Goal: Task Accomplishment & Management: Manage account settings

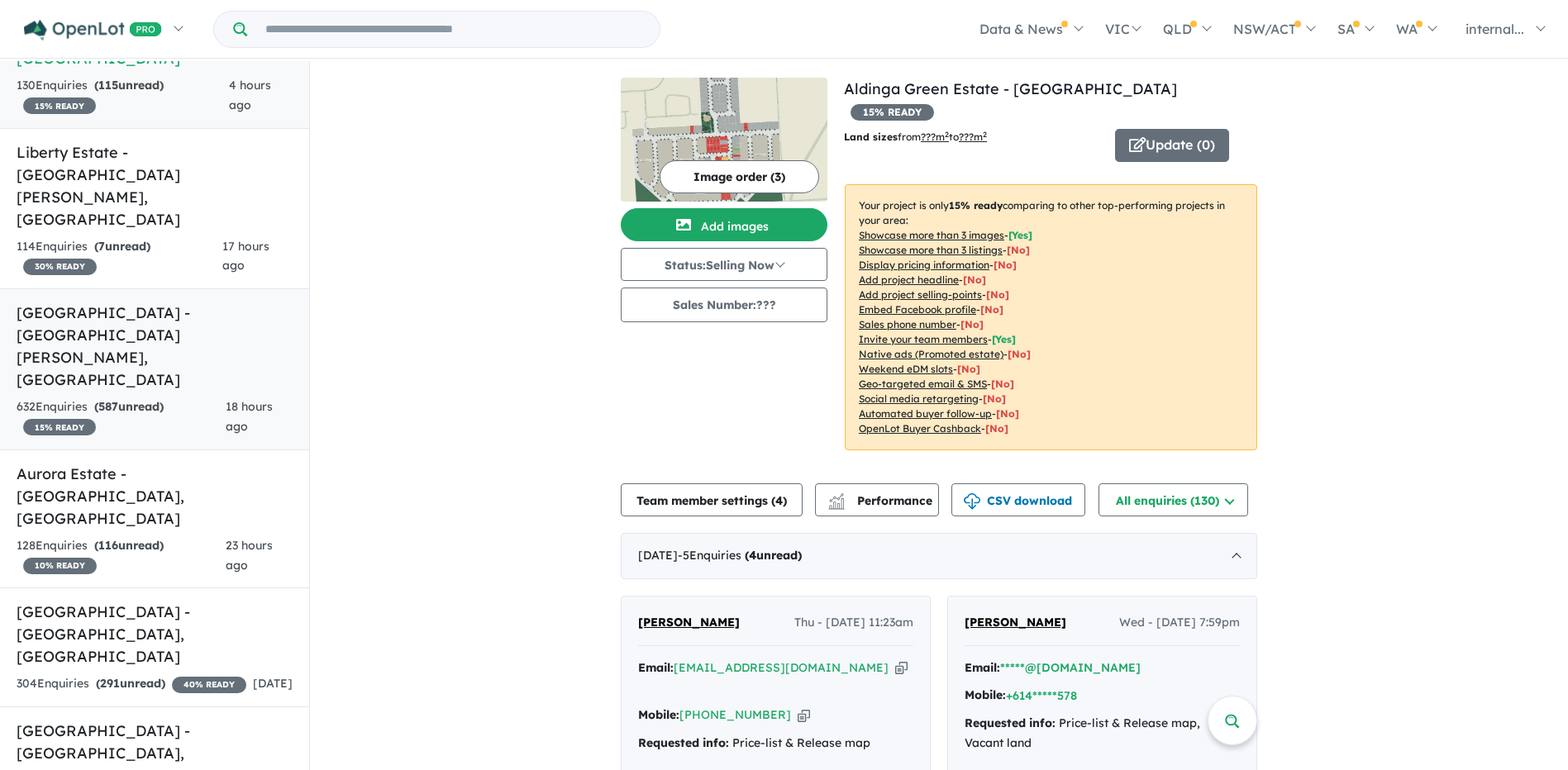
scroll to position [173, 0]
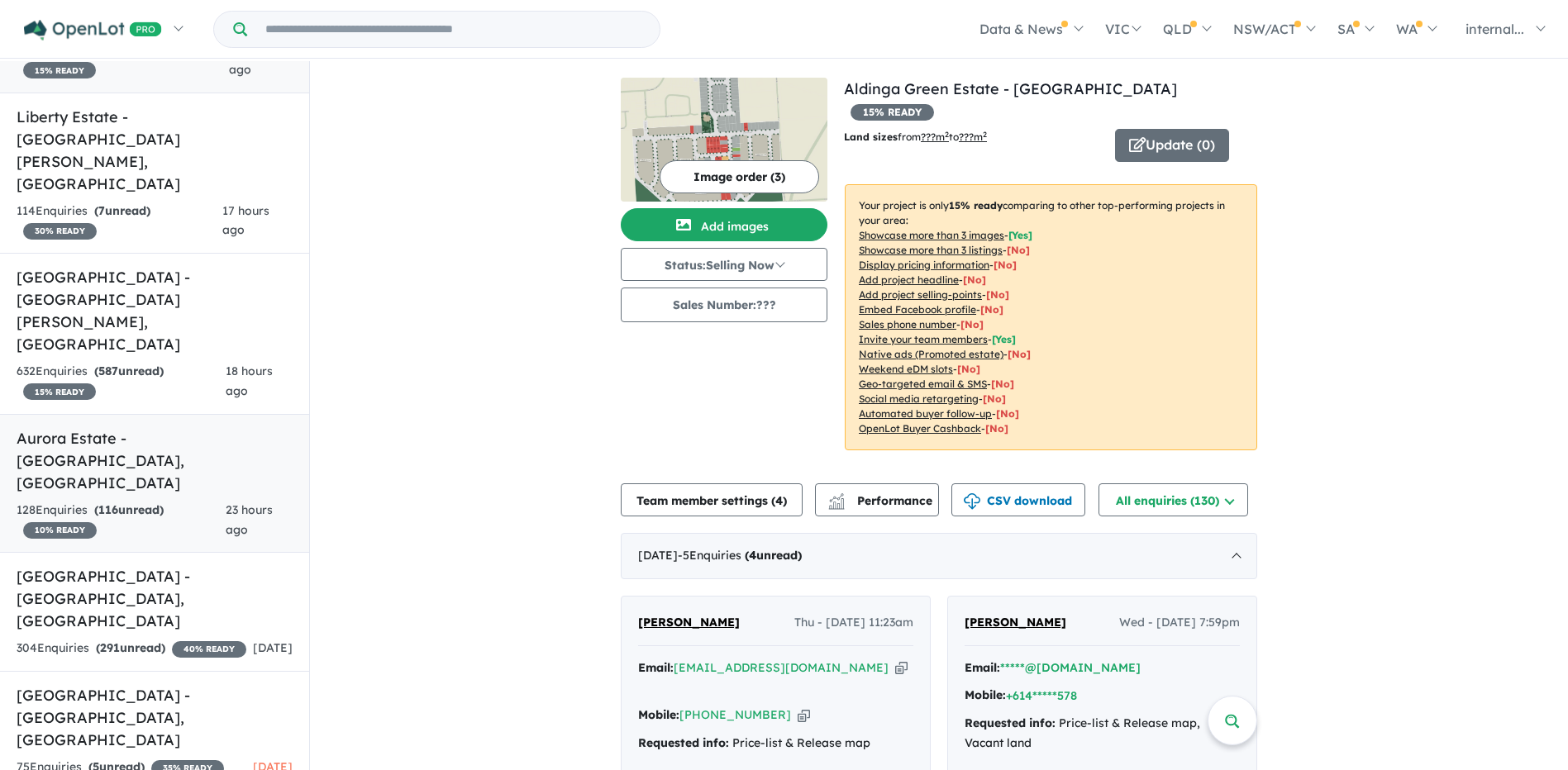
click at [174, 501] on div "128 Enquir ies ( 116 unread) 10 % READY" at bounding box center [121, 521] width 209 height 39
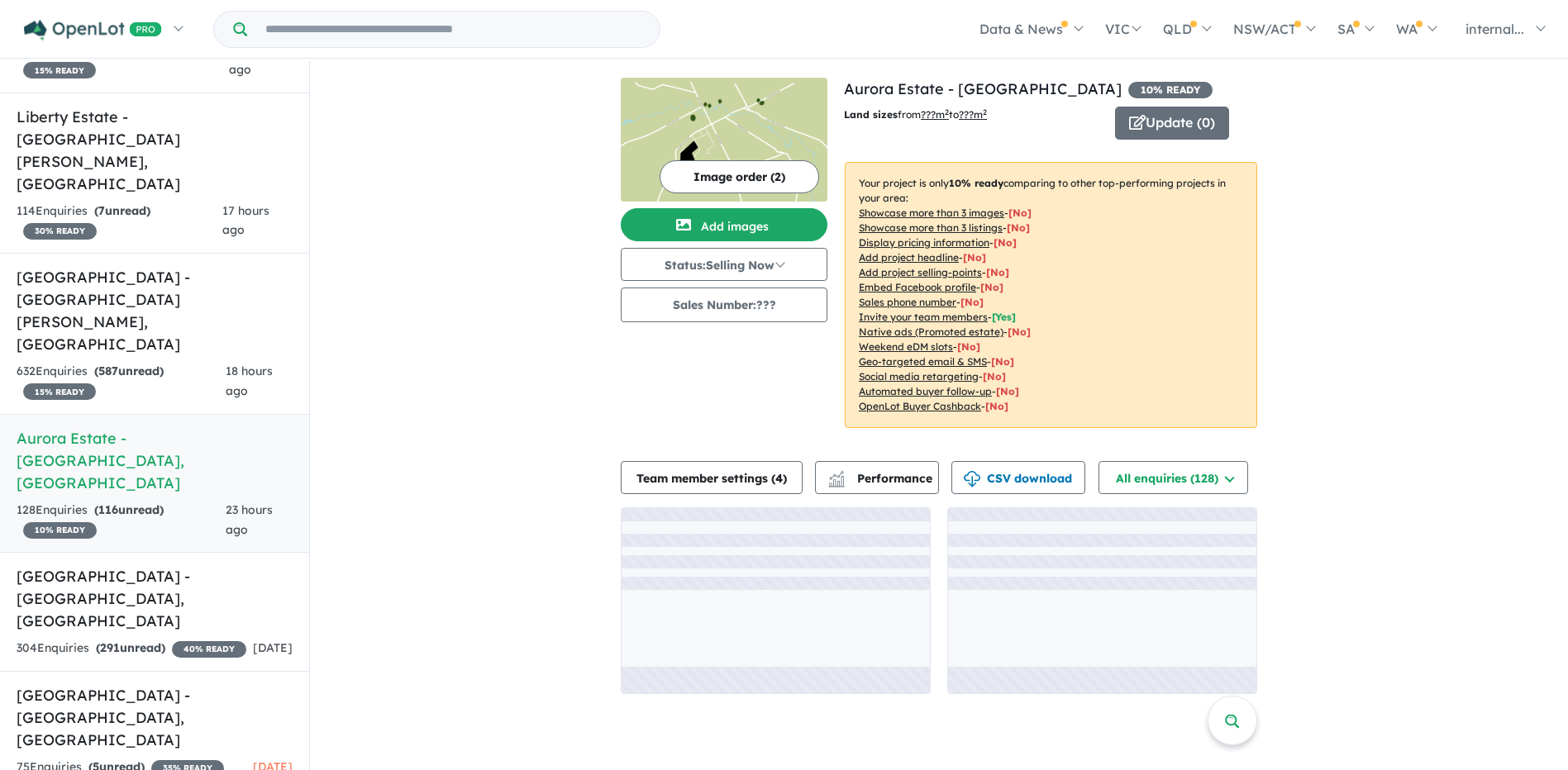
scroll to position [3, 0]
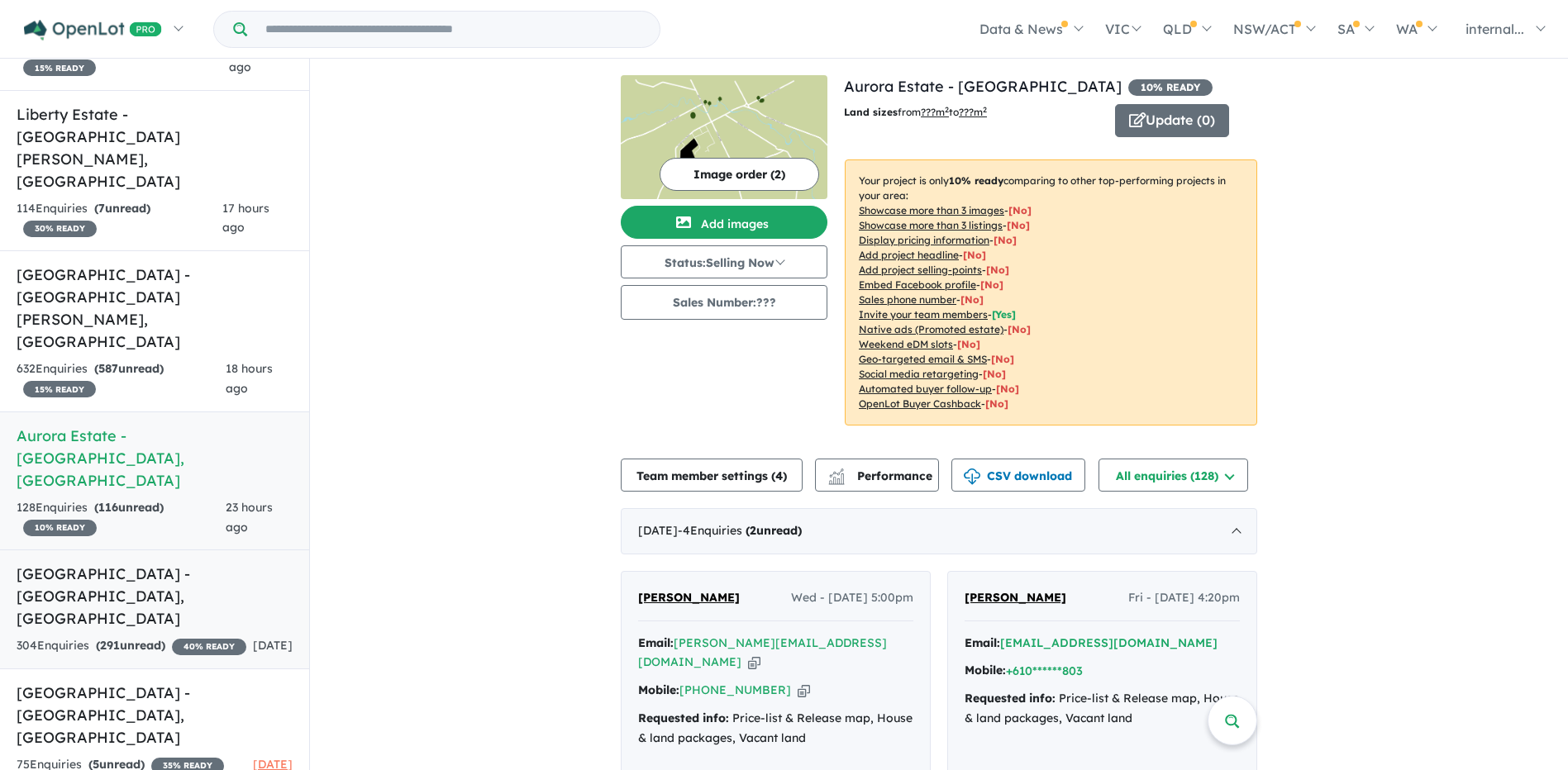
click at [202, 563] on h5 "[GEOGRAPHIC_DATA] - [GEOGRAPHIC_DATA] , [GEOGRAPHIC_DATA]" at bounding box center [155, 596] width 276 height 67
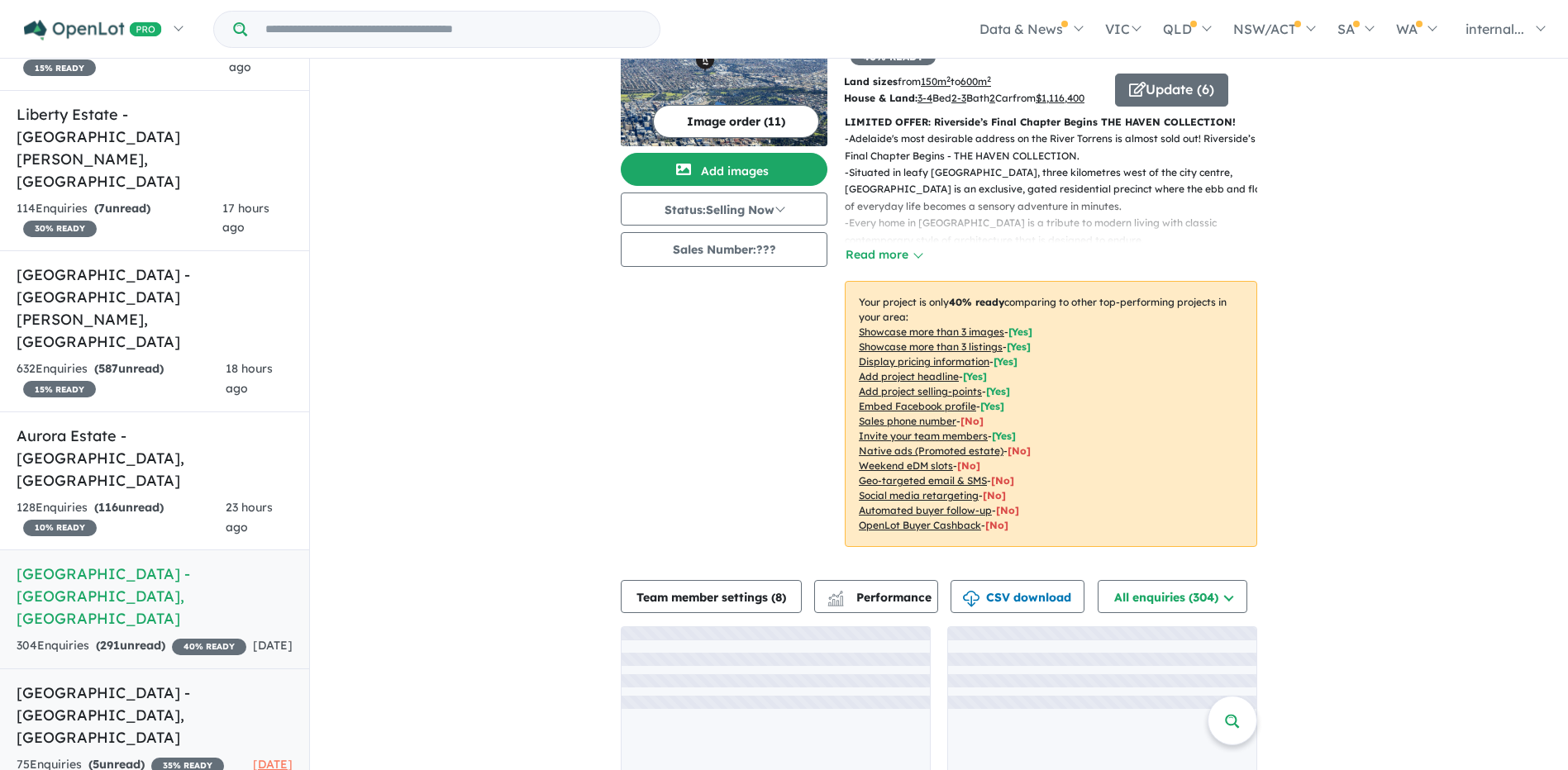
scroll to position [108, 0]
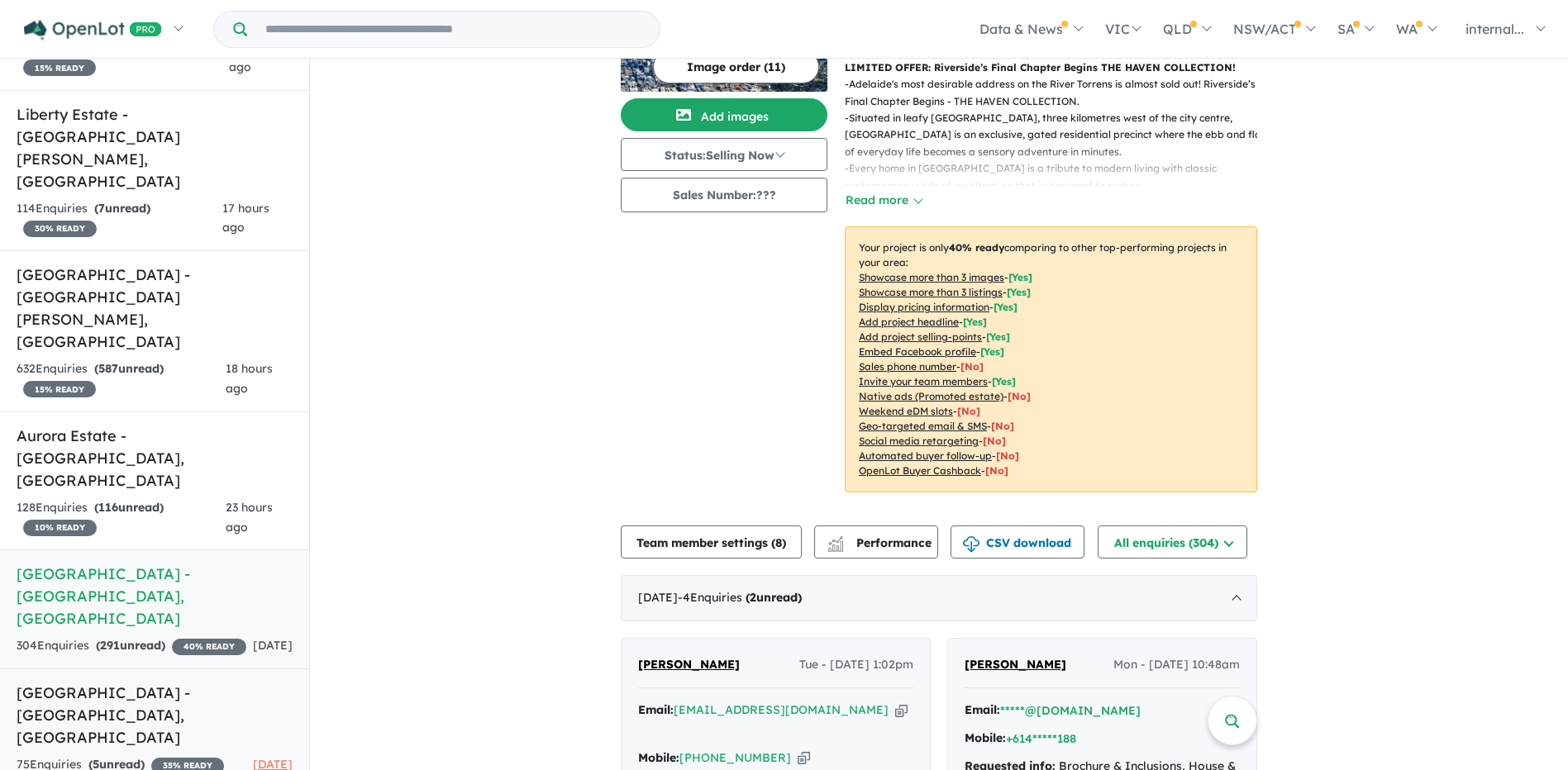
click at [229, 682] on h5 "[GEOGRAPHIC_DATA] - [GEOGRAPHIC_DATA] , [GEOGRAPHIC_DATA]" at bounding box center [155, 715] width 276 height 67
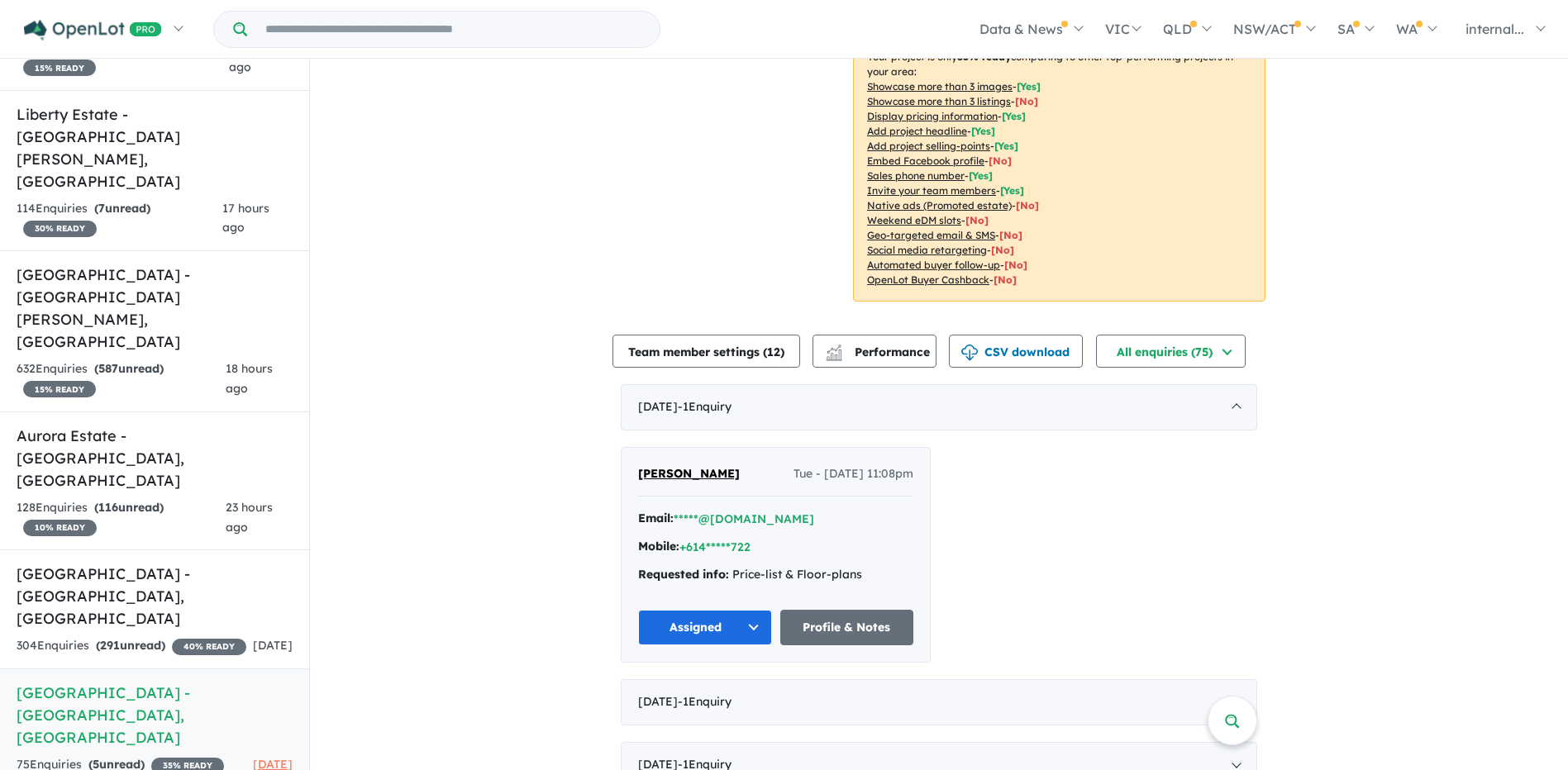
scroll to position [438, 0]
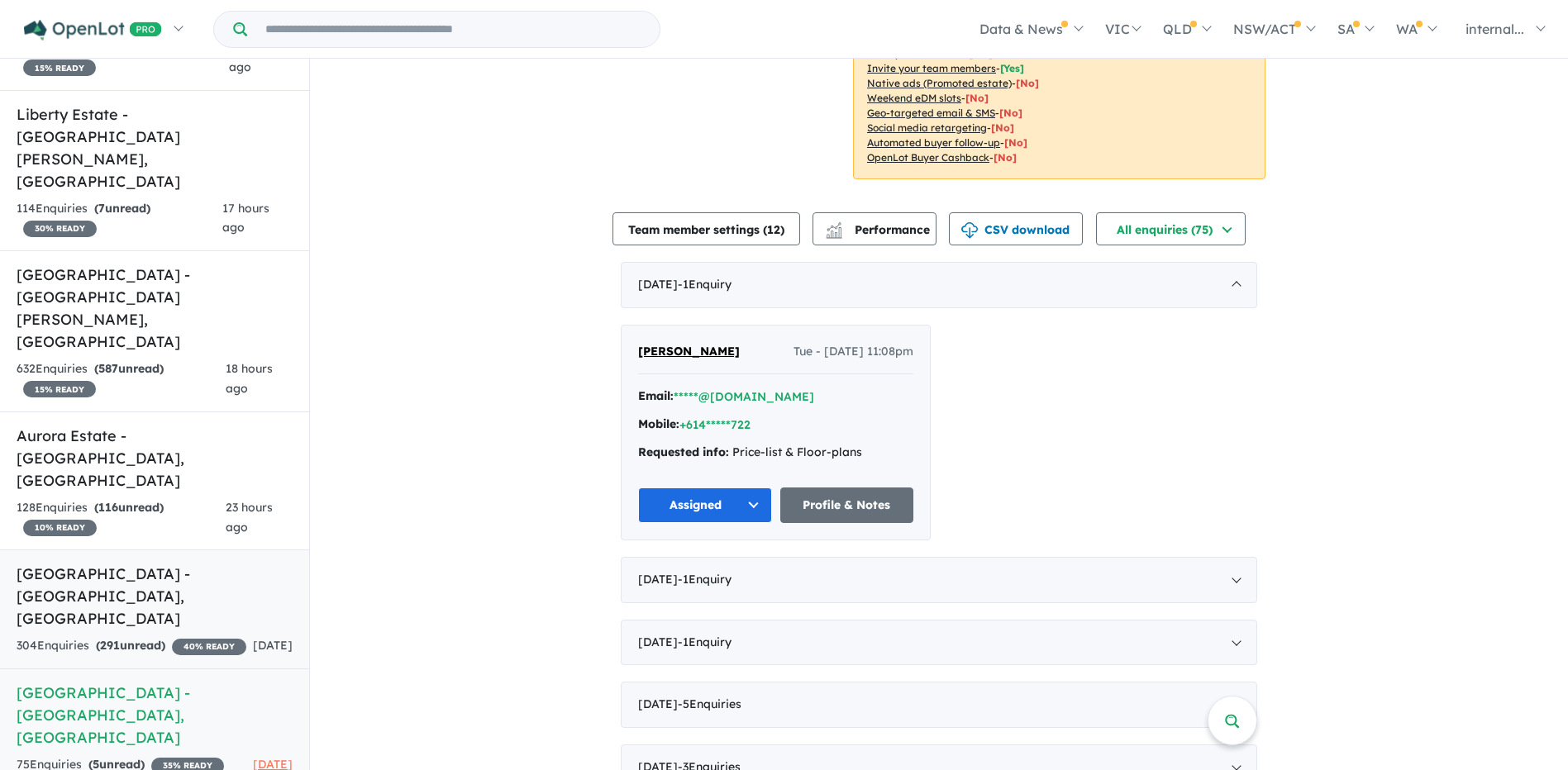
click at [151, 638] on strong "( 291 unread)" at bounding box center [130, 645] width 69 height 15
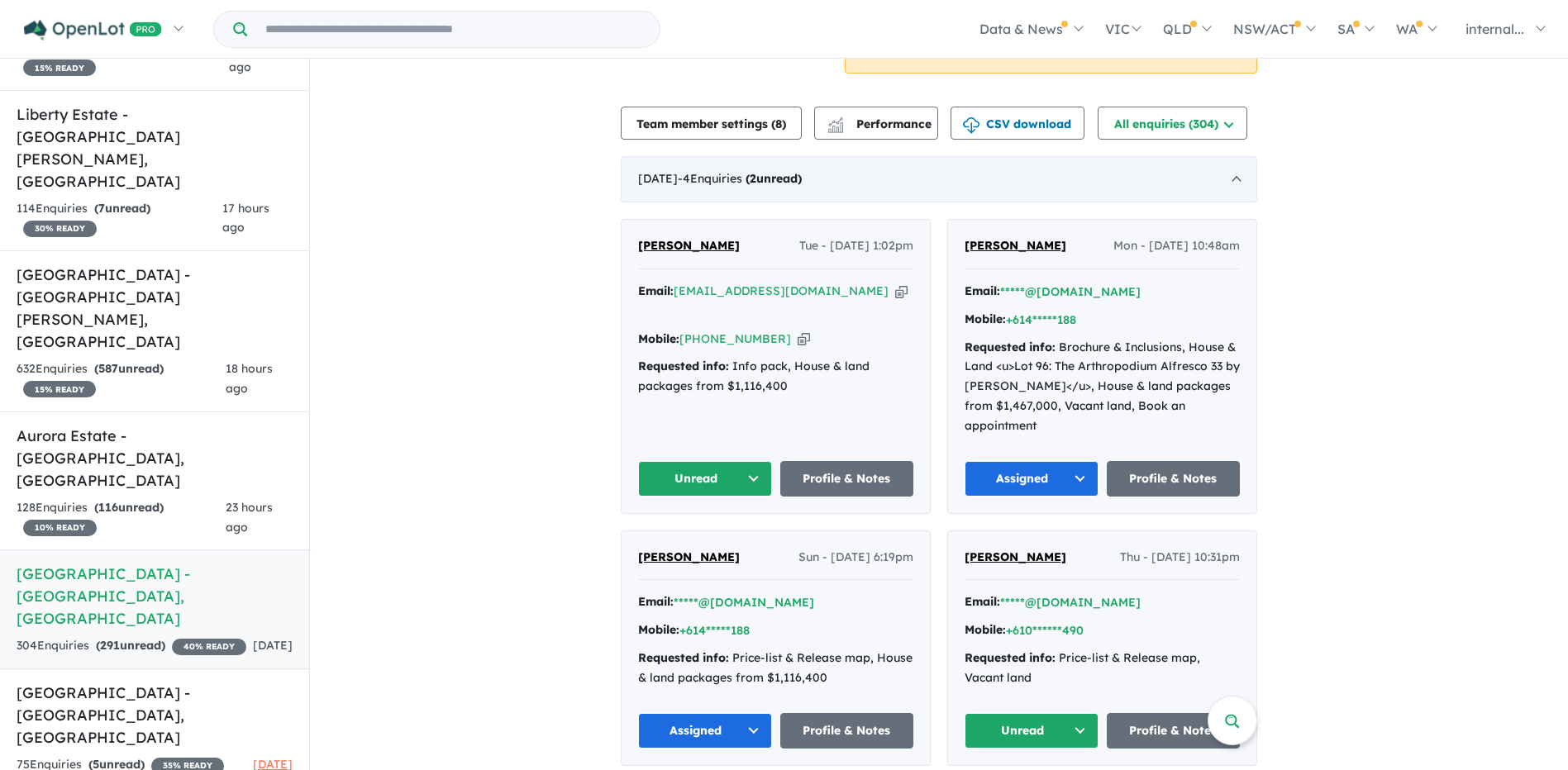
scroll to position [521, 0]
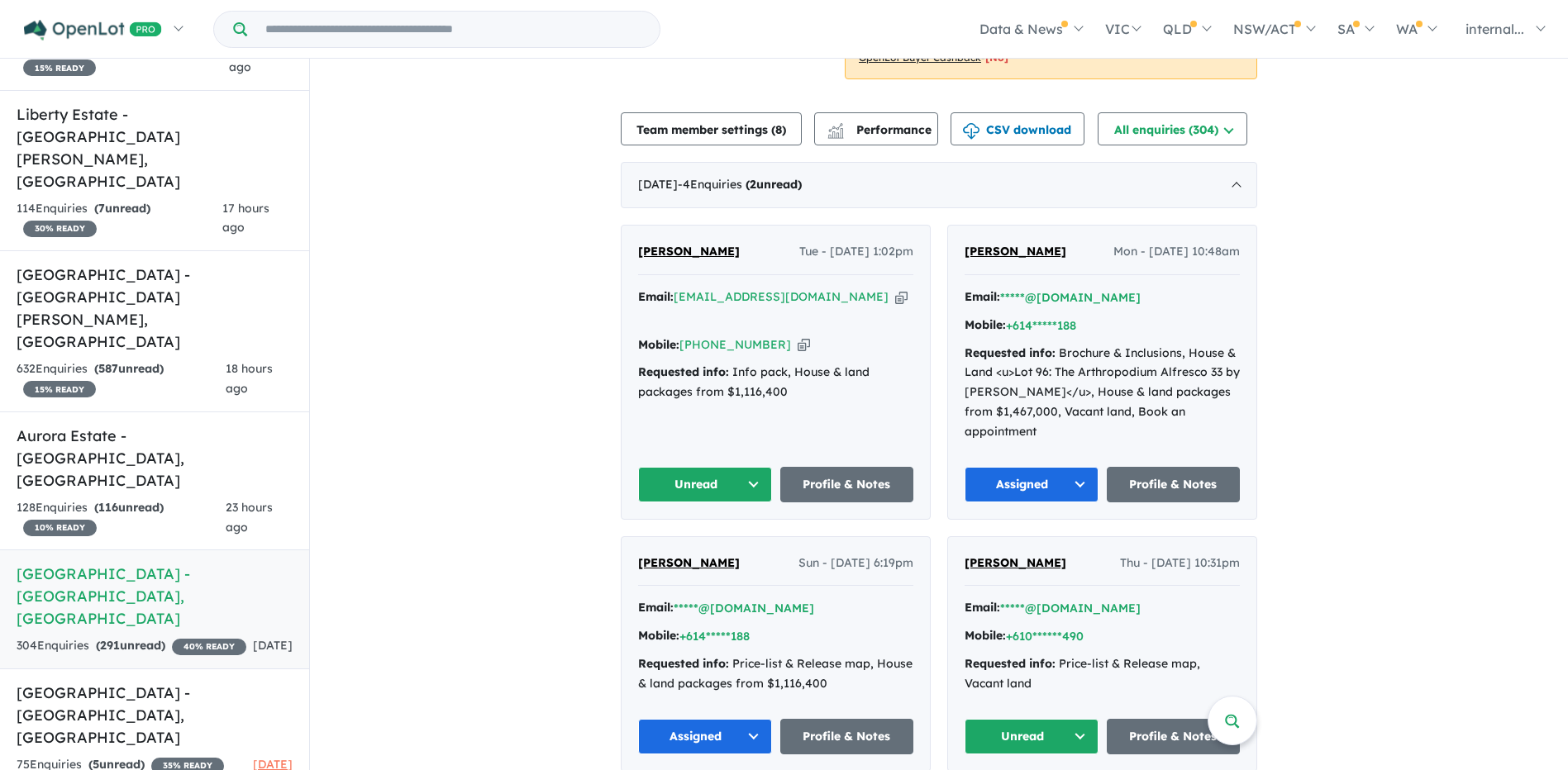
click at [895, 290] on icon "button" at bounding box center [901, 297] width 12 height 18
click at [681, 476] on div "[PERSON_NAME] Tue - [DATE] 1:02pm Email: [EMAIL_ADDRESS][DOMAIN_NAME] Copied! M…" at bounding box center [775, 372] width 308 height 292
click at [676, 467] on button "Unread" at bounding box center [705, 484] width 134 height 36
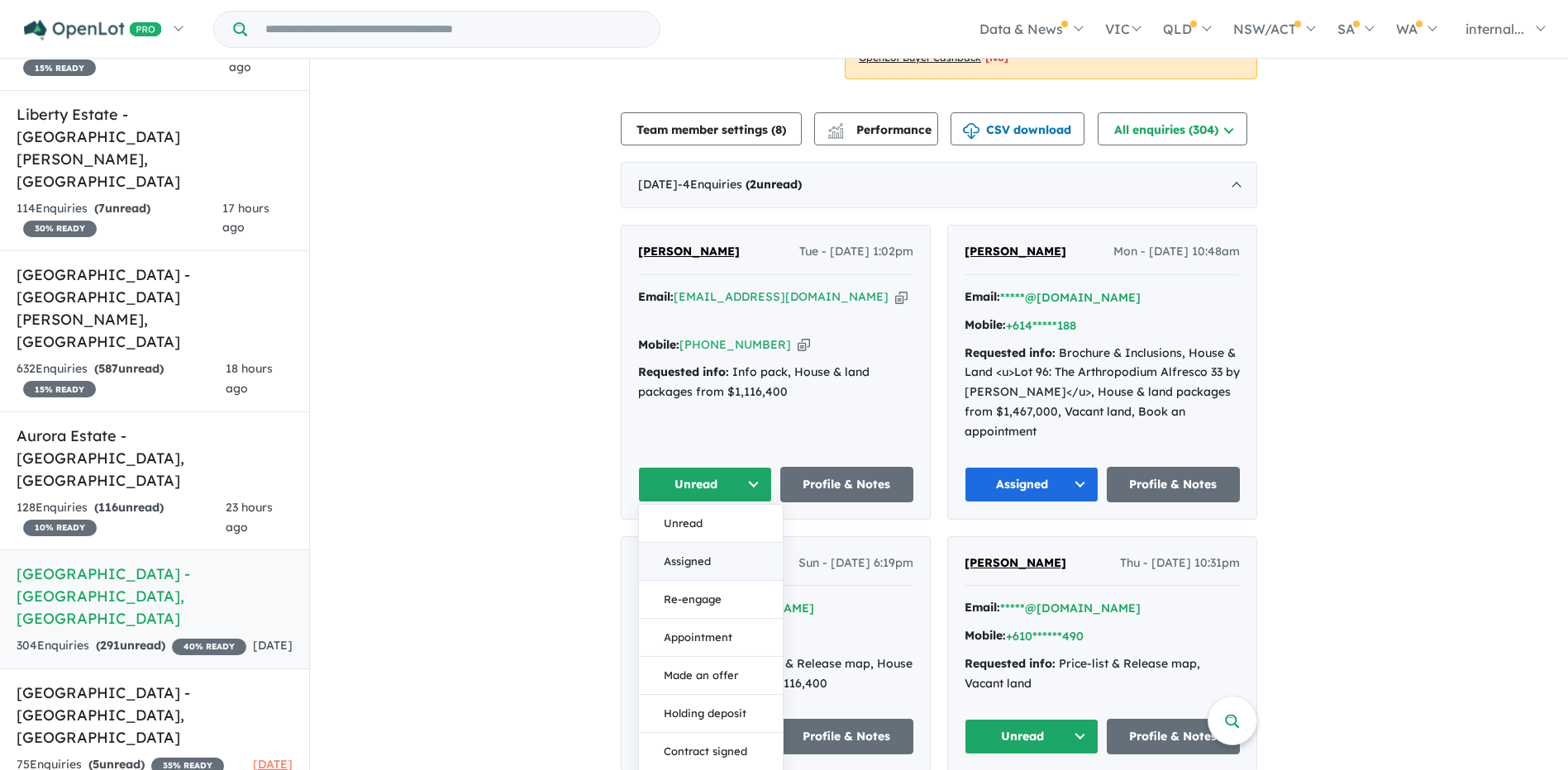
drag, startPoint x: 695, startPoint y: 529, endPoint x: 681, endPoint y: 522, distance: 15.7
click at [695, 543] on button "Assigned" at bounding box center [710, 562] width 143 height 38
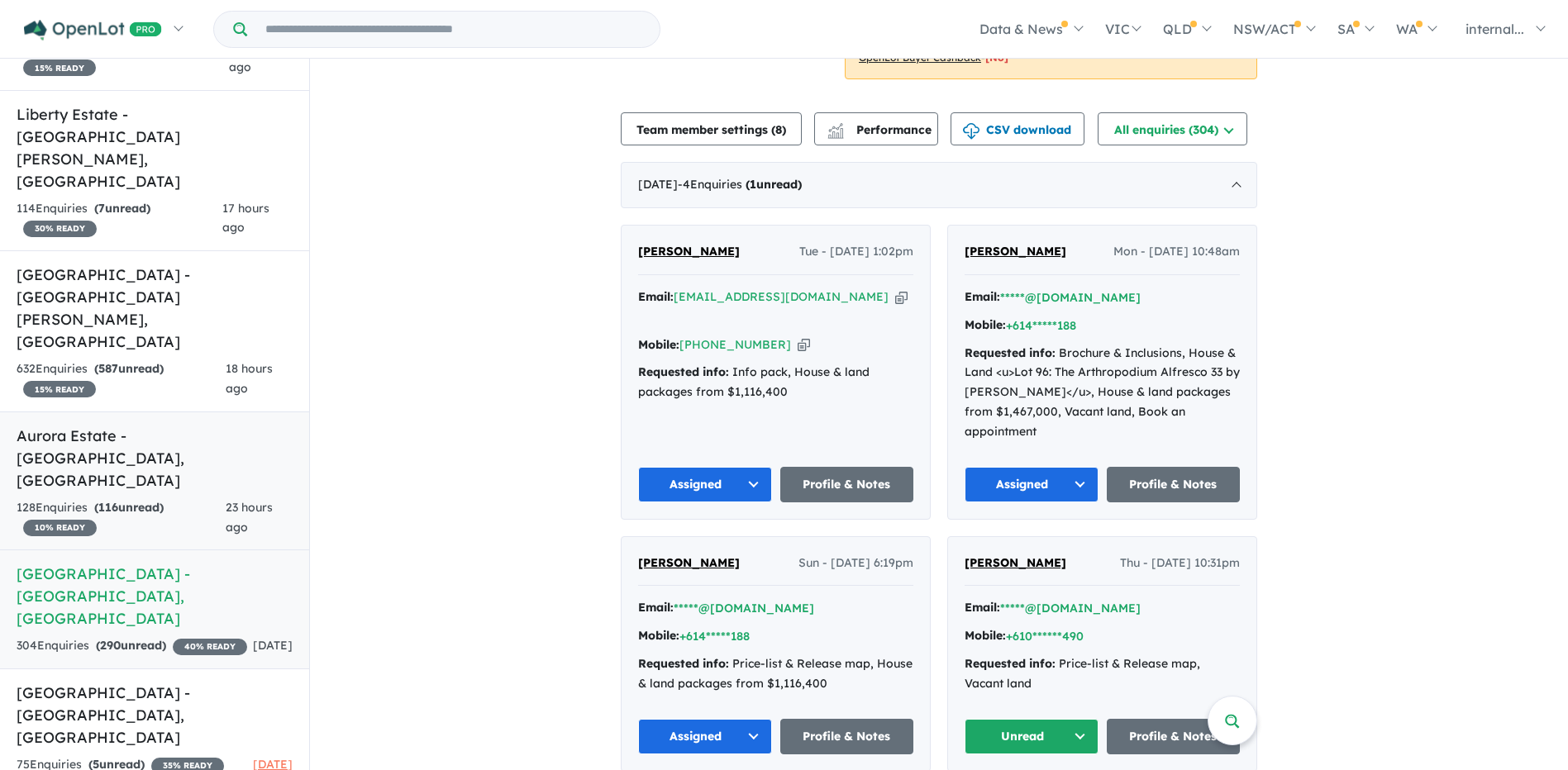
click at [104, 424] on h5 "Aurora Estate - [GEOGRAPHIC_DATA] , [GEOGRAPHIC_DATA]" at bounding box center [155, 457] width 276 height 67
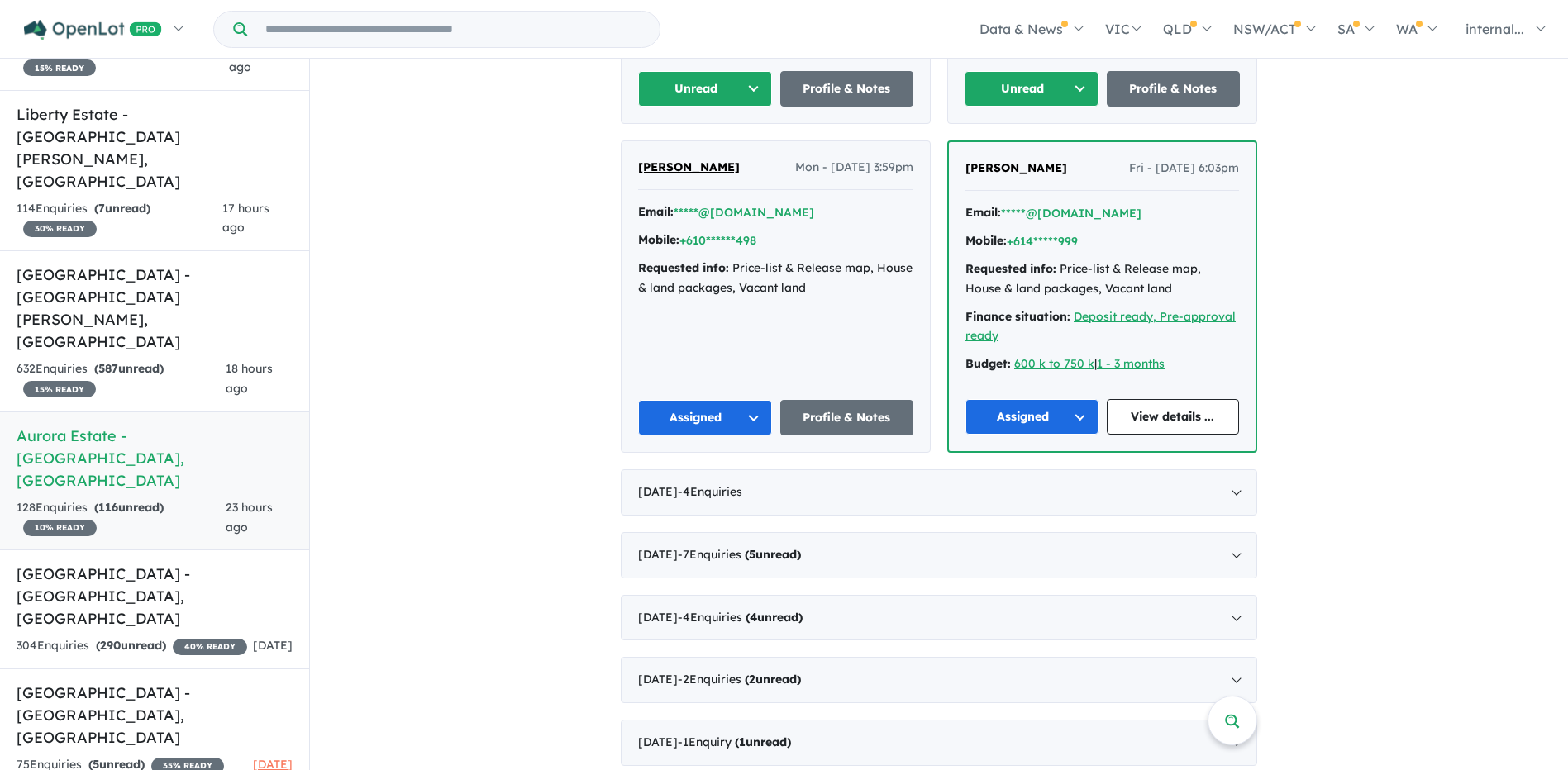
scroll to position [248, 0]
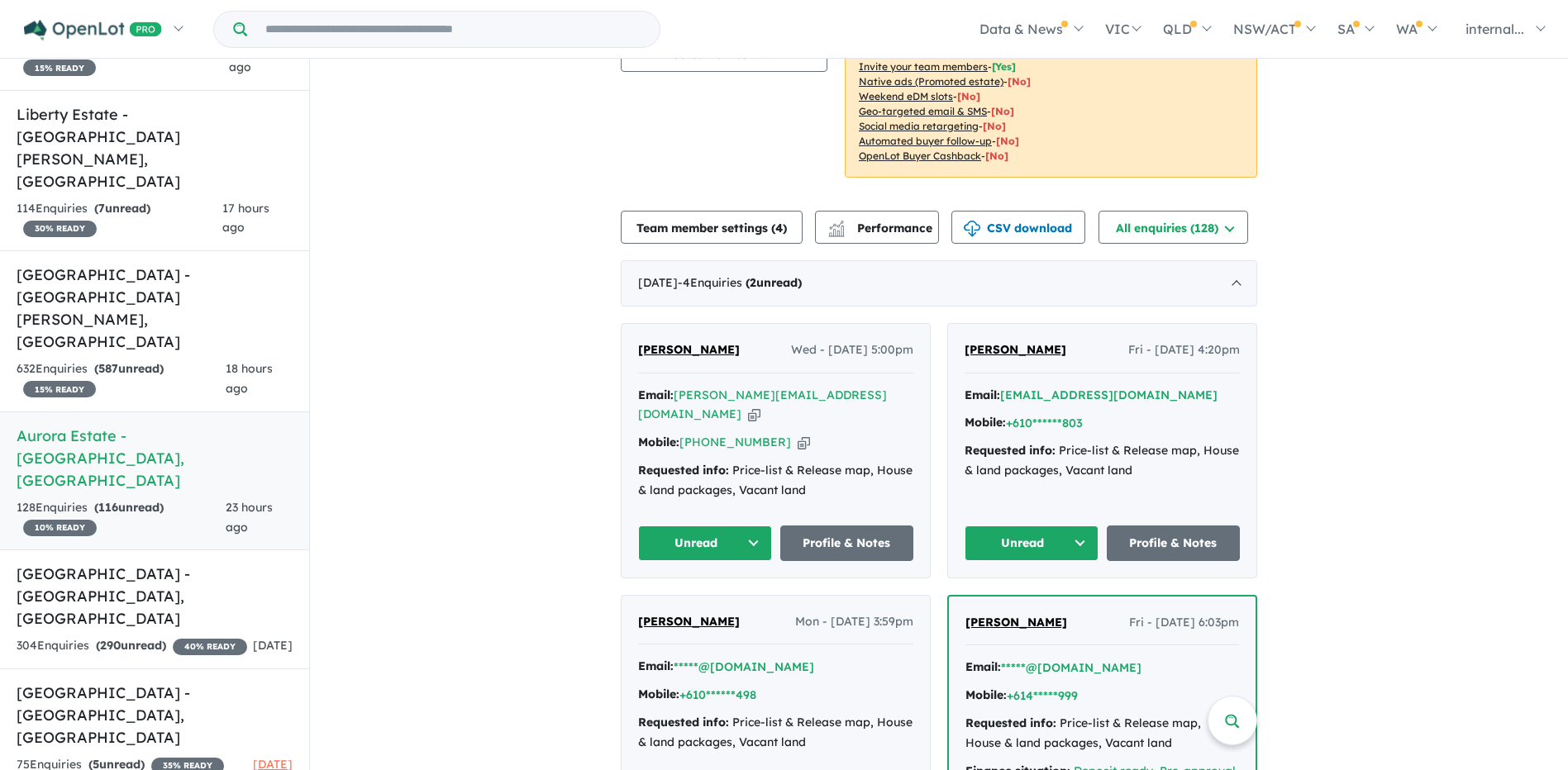
click at [834, 396] on div "Email: carter-slater1@hotmail.com Copied!" at bounding box center [776, 406] width 276 height 39
click at [761, 406] on icon "button" at bounding box center [754, 414] width 12 height 18
click at [713, 526] on button "Unread" at bounding box center [705, 543] width 134 height 36
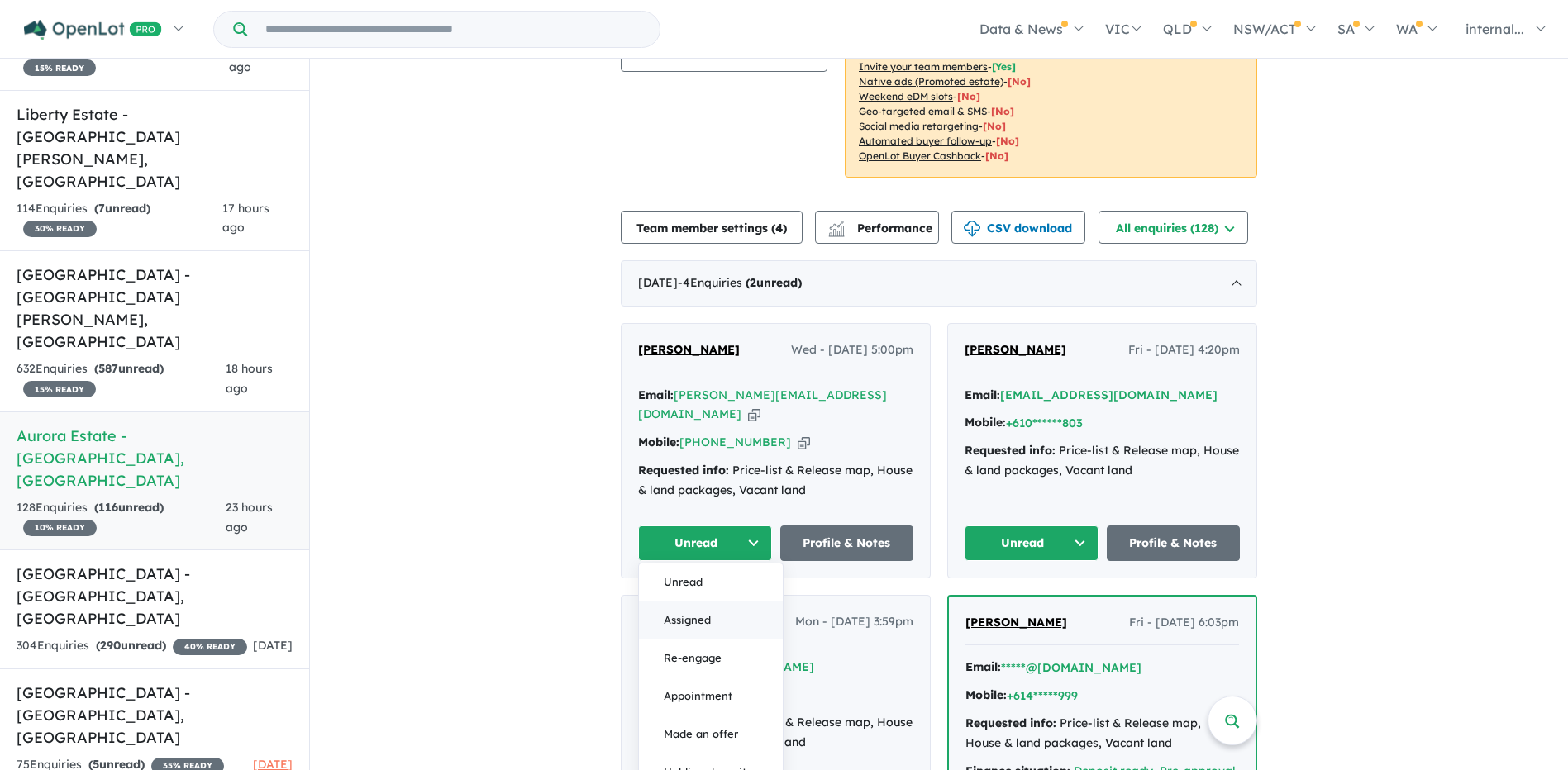
click at [677, 601] on button "Assigned" at bounding box center [710, 620] width 143 height 38
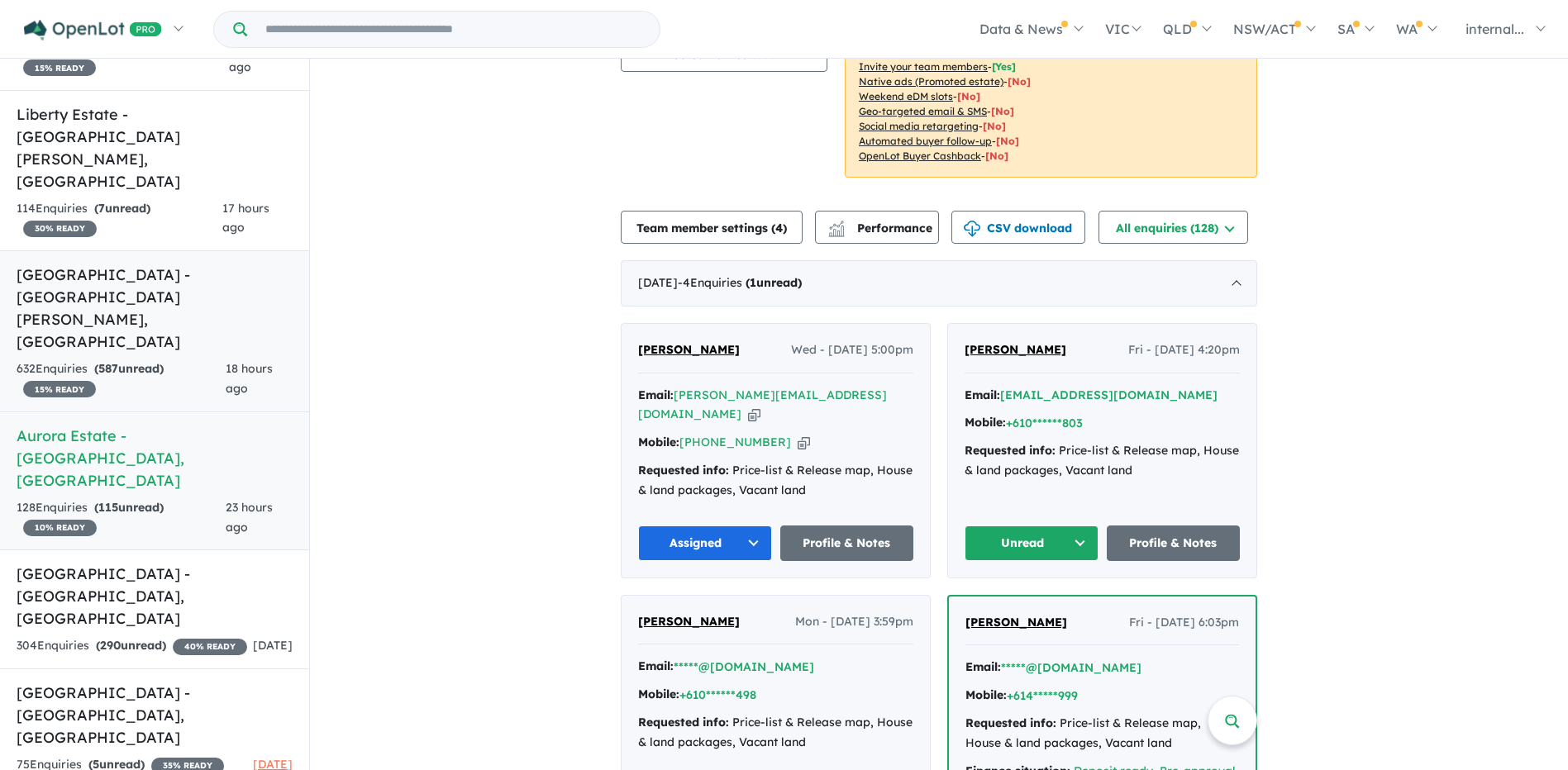
click at [150, 361] on strong "( 587 unread)" at bounding box center [129, 368] width 69 height 15
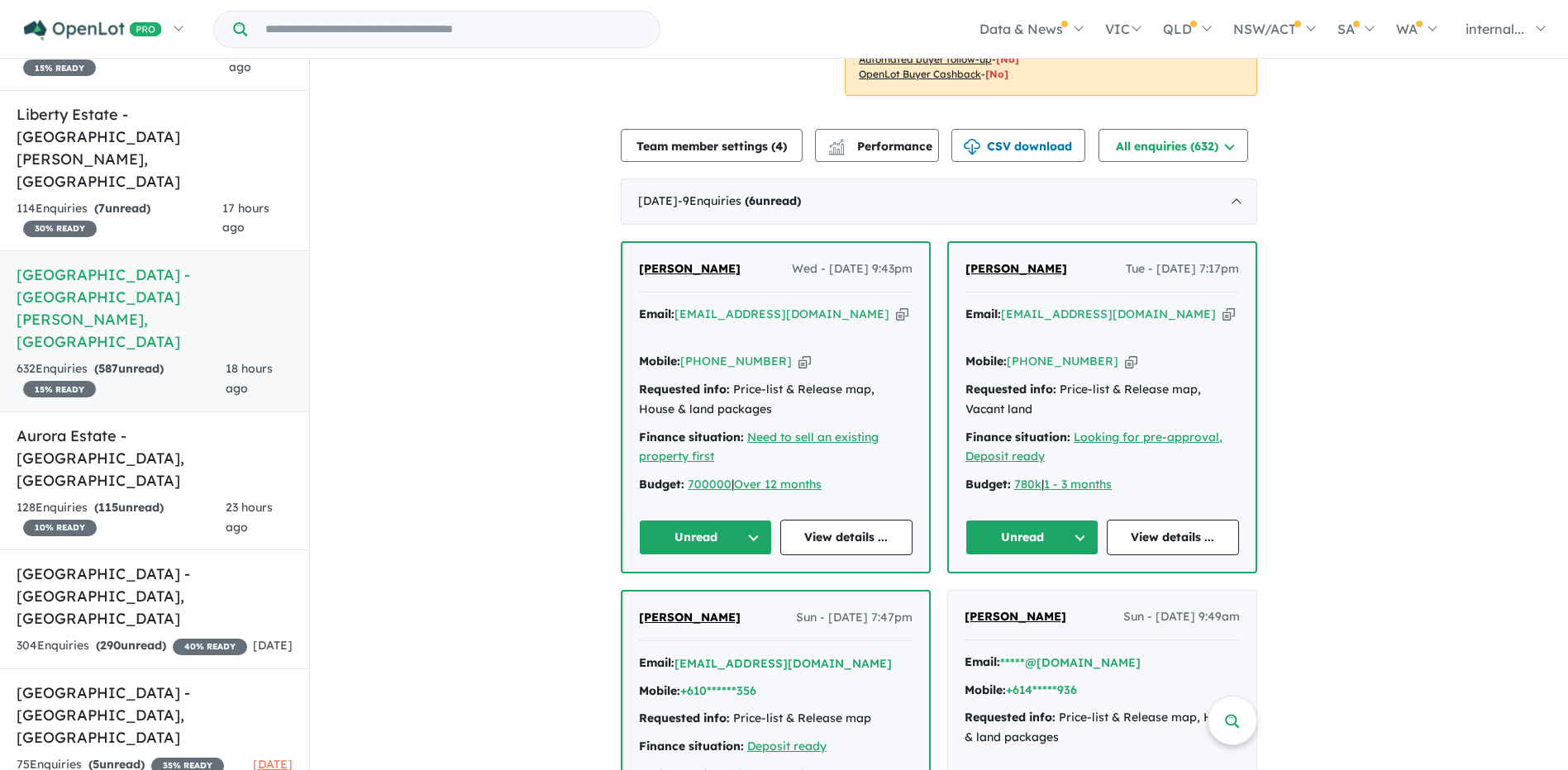
scroll to position [165, 0]
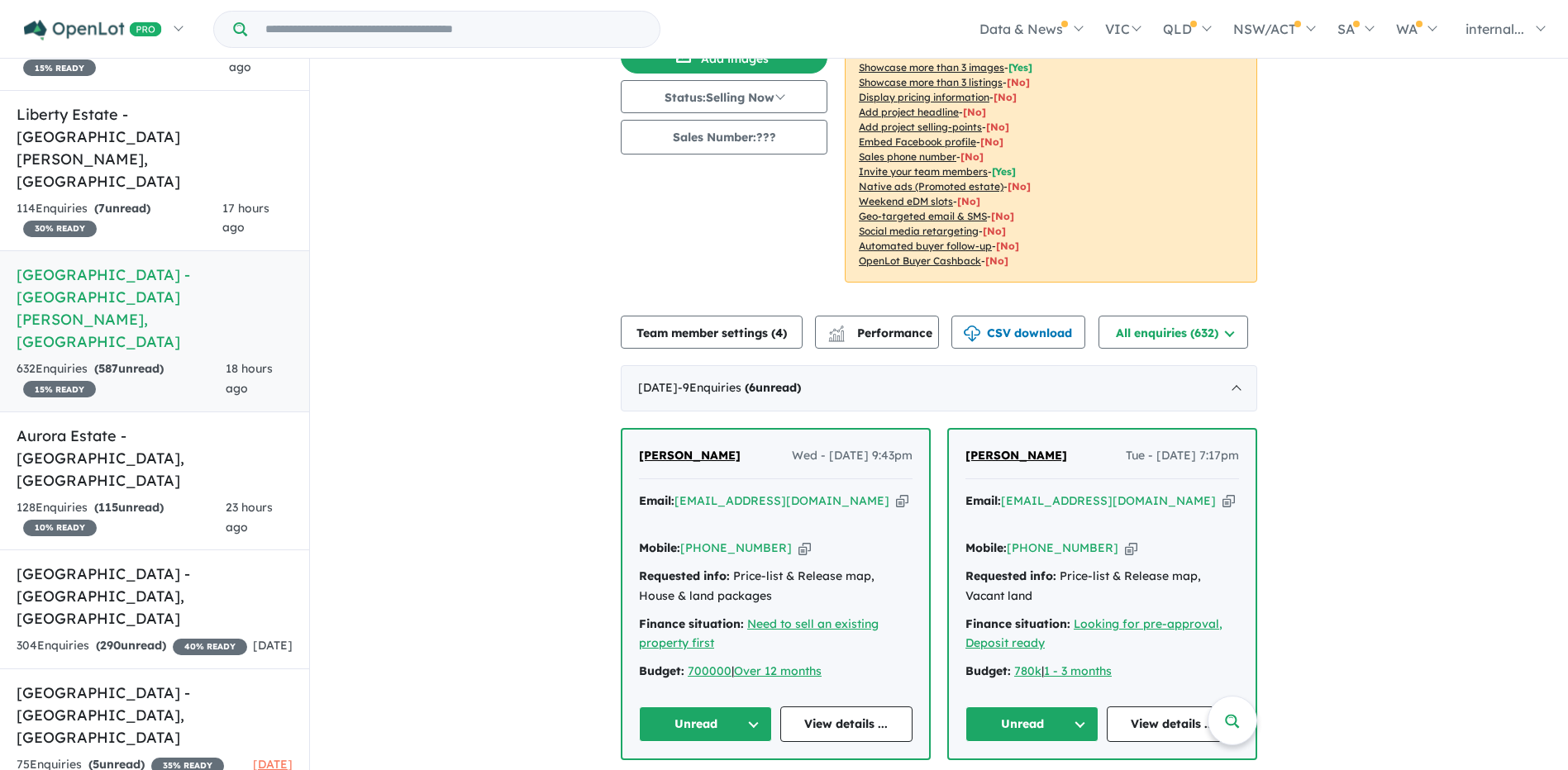
click at [1223, 493] on icon "button" at bounding box center [1229, 501] width 12 height 18
click at [1042, 706] on button "Unread" at bounding box center [1032, 724] width 133 height 36
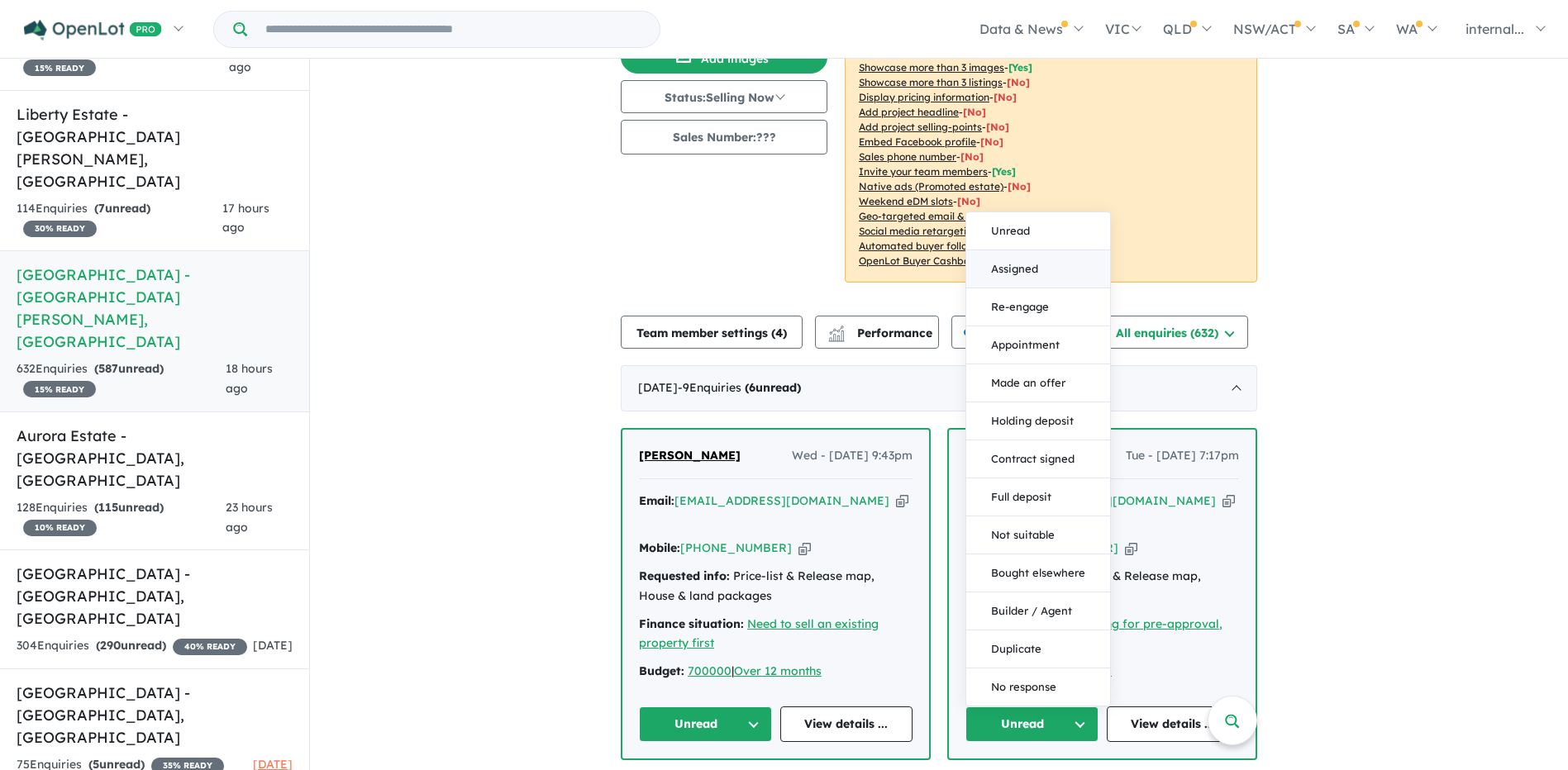
click at [1006, 250] on button "Assigned" at bounding box center [1038, 269] width 143 height 38
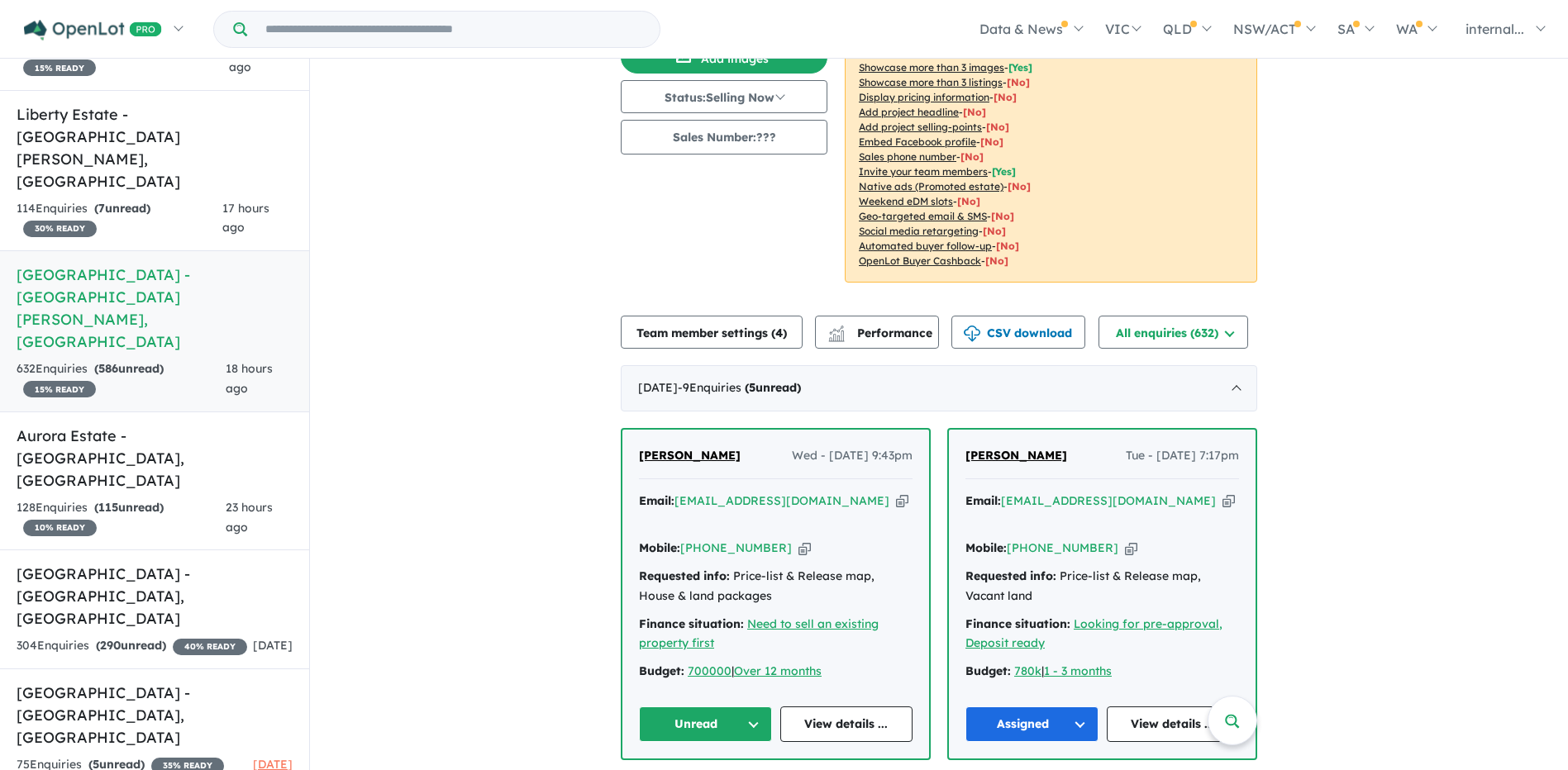
click at [896, 493] on icon "button" at bounding box center [902, 501] width 12 height 18
click at [799, 540] on icon "button" at bounding box center [804, 548] width 12 height 18
click at [683, 448] on span "[PERSON_NAME]" at bounding box center [690, 455] width 101 height 15
click at [725, 706] on button "Unread" at bounding box center [706, 724] width 133 height 36
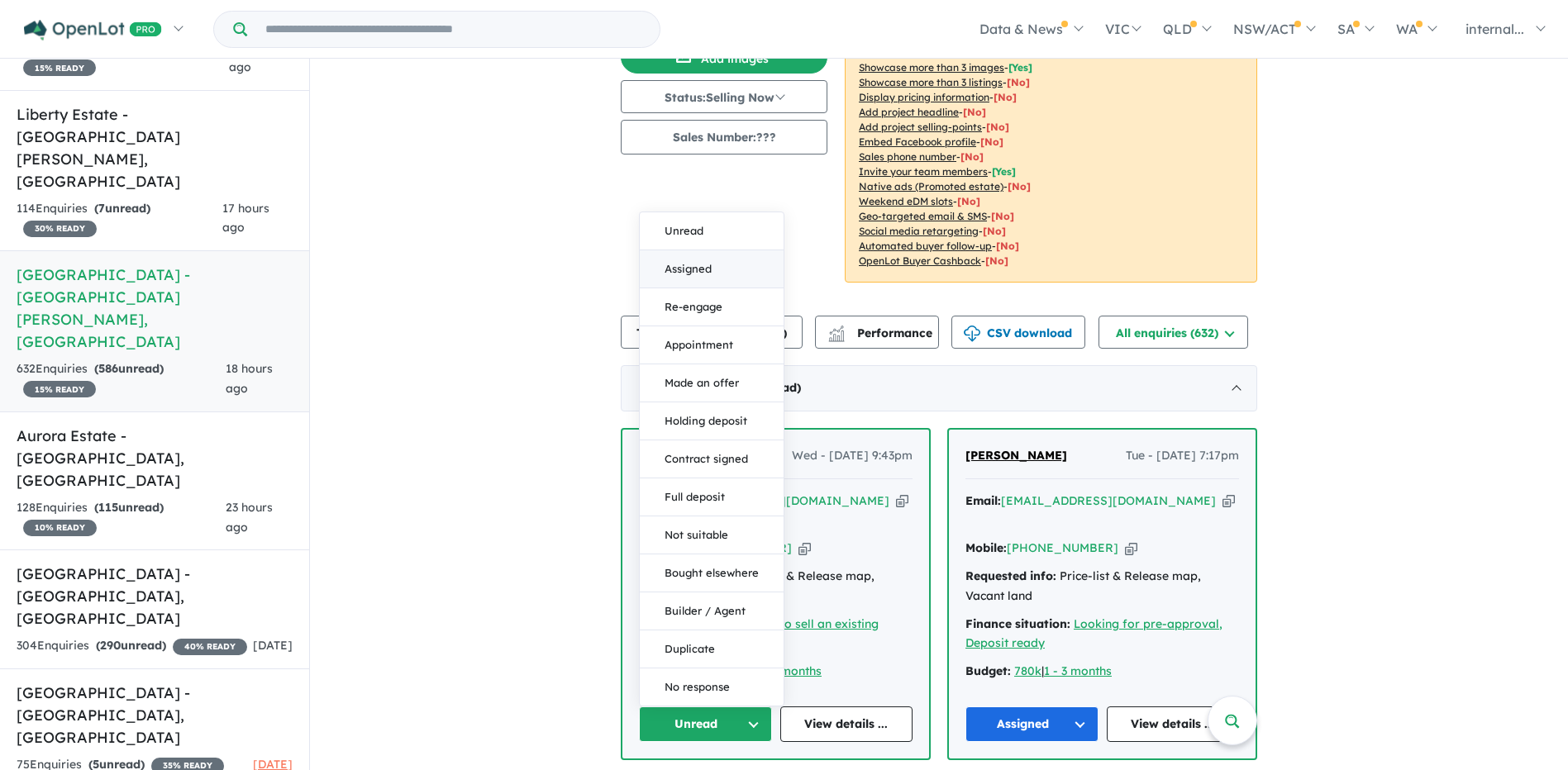
click at [709, 250] on button "Assigned" at bounding box center [711, 269] width 143 height 38
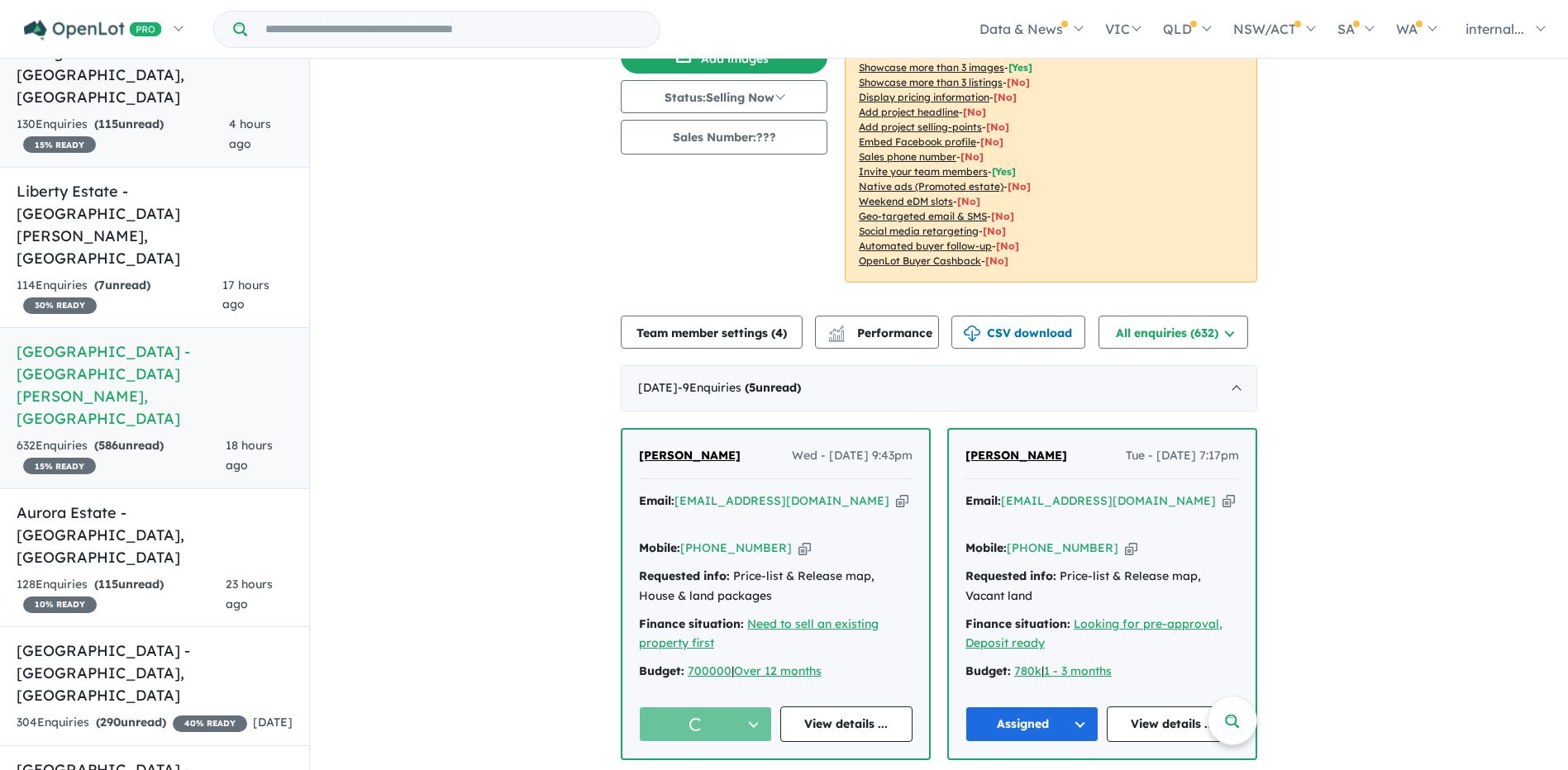
scroll to position [8, 0]
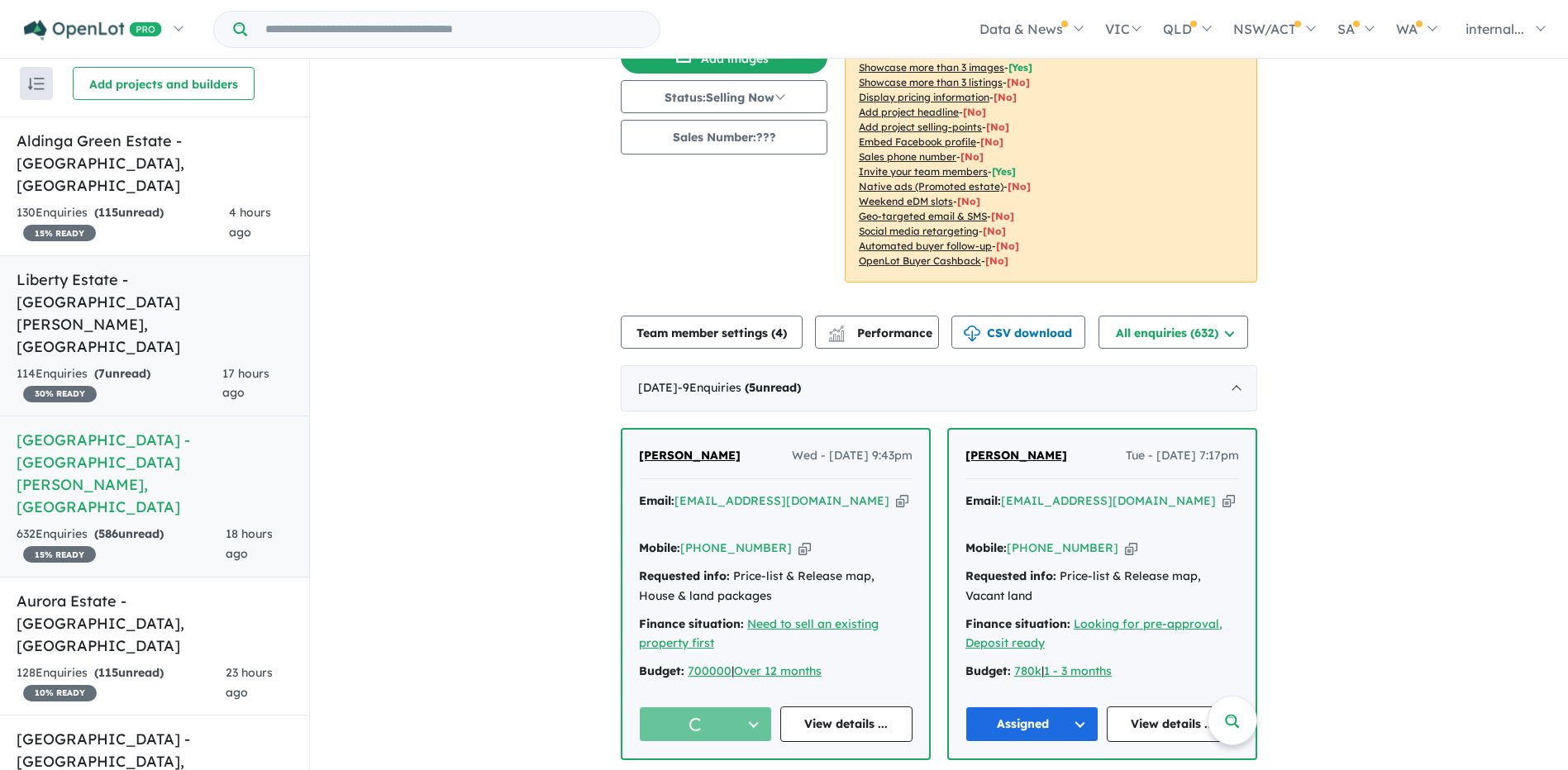
click at [197, 364] on div "114 Enquir ies ( 7 unread) 30 % READY" at bounding box center [120, 384] width 206 height 39
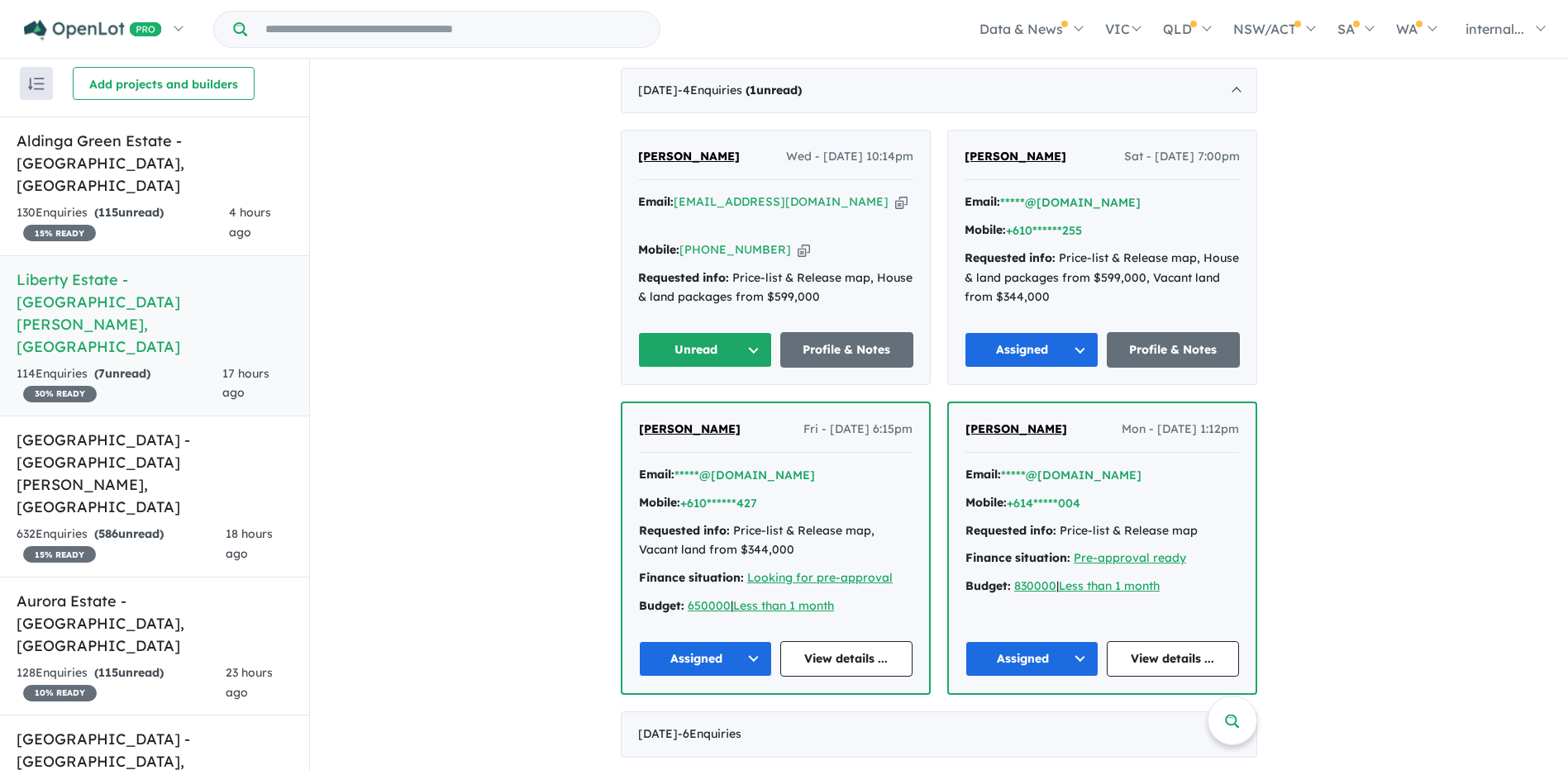
scroll to position [331, 0]
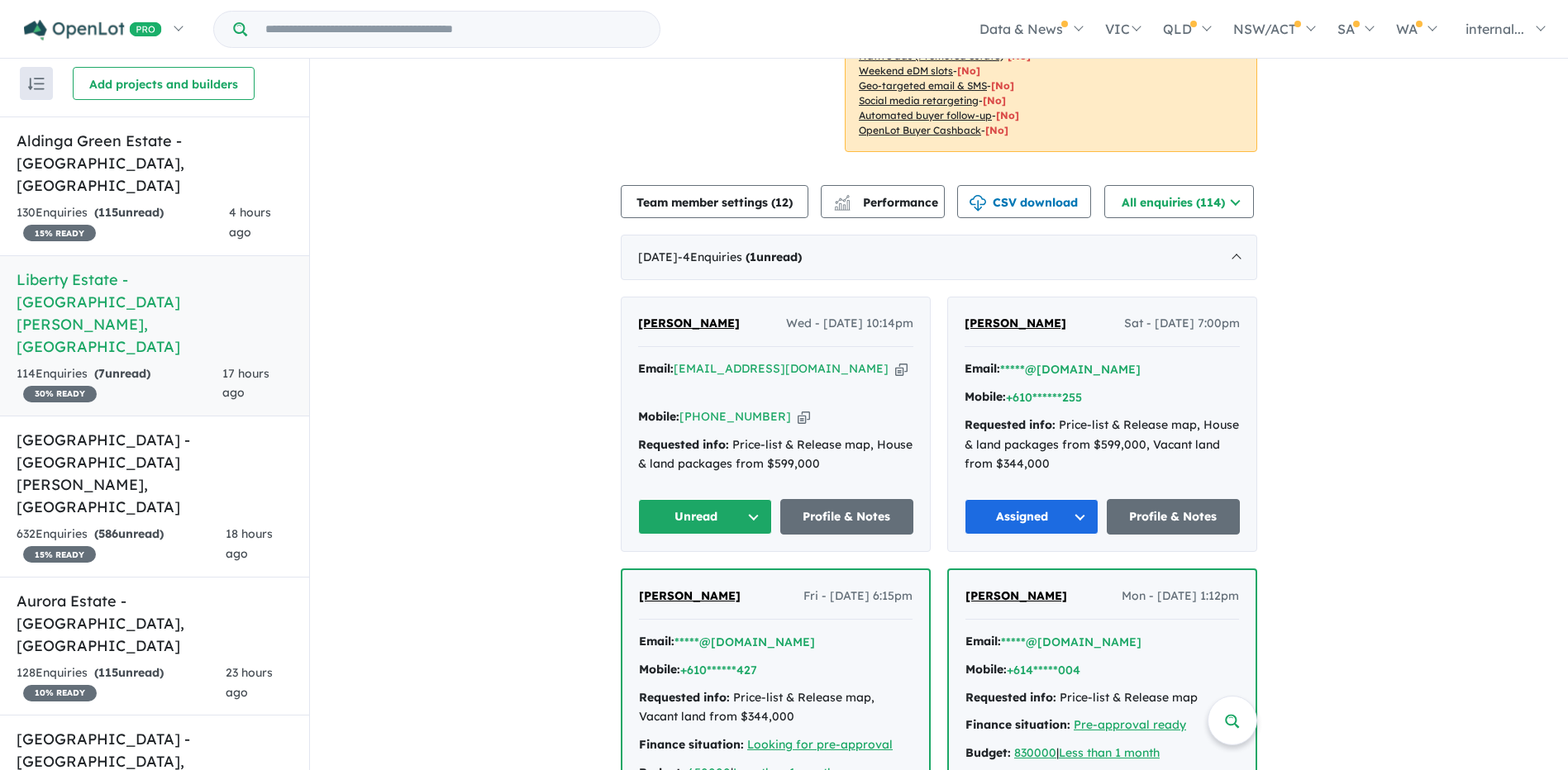
click at [895, 361] on icon "button" at bounding box center [901, 369] width 12 height 18
click at [798, 408] on icon "button" at bounding box center [803, 417] width 12 height 18
click at [99, 208] on div "130 Enquir ies ( 115 unread) 15 % READY" at bounding box center [123, 223] width 213 height 39
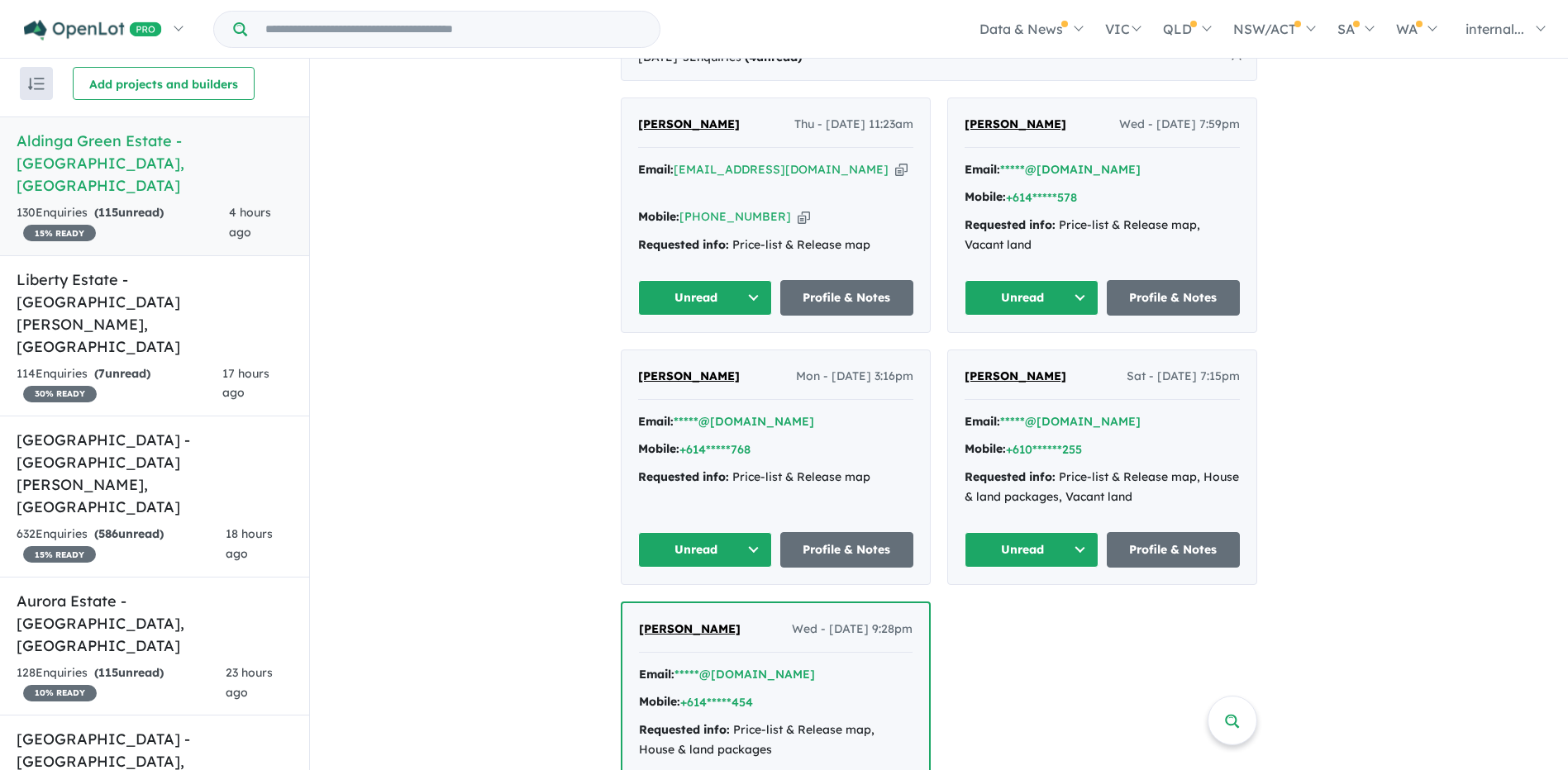
scroll to position [413, 0]
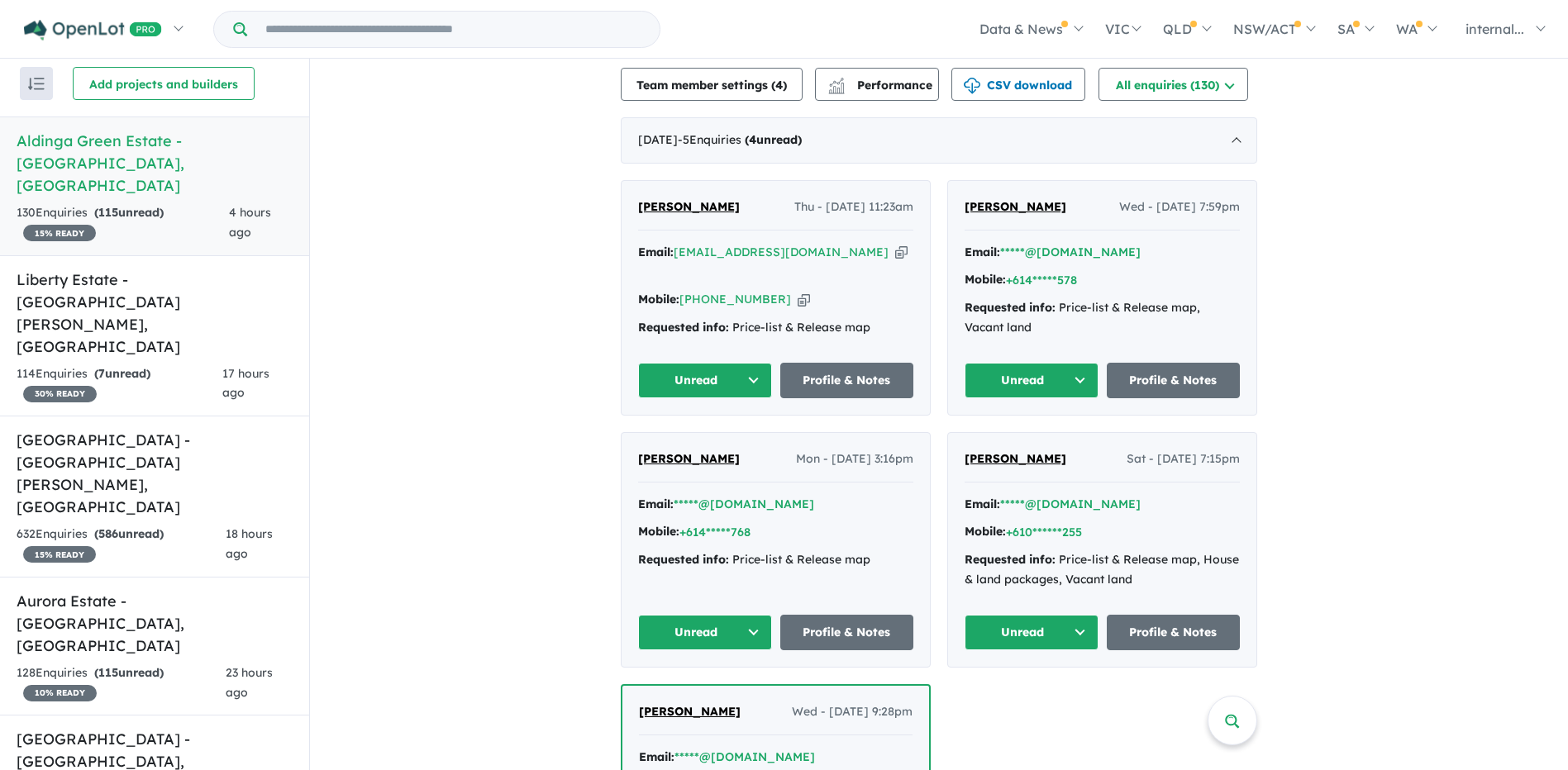
click at [895, 244] on icon "button" at bounding box center [901, 252] width 12 height 18
click at [798, 290] on icon "button" at bounding box center [803, 299] width 12 height 18
click at [795, 198] on span "Thu - 25/09/2025, 11:23am" at bounding box center [854, 207] width 119 height 20
click at [711, 200] on span "Somania Mahal" at bounding box center [689, 207] width 101 height 15
click at [700, 363] on button "Unread" at bounding box center [705, 380] width 134 height 36
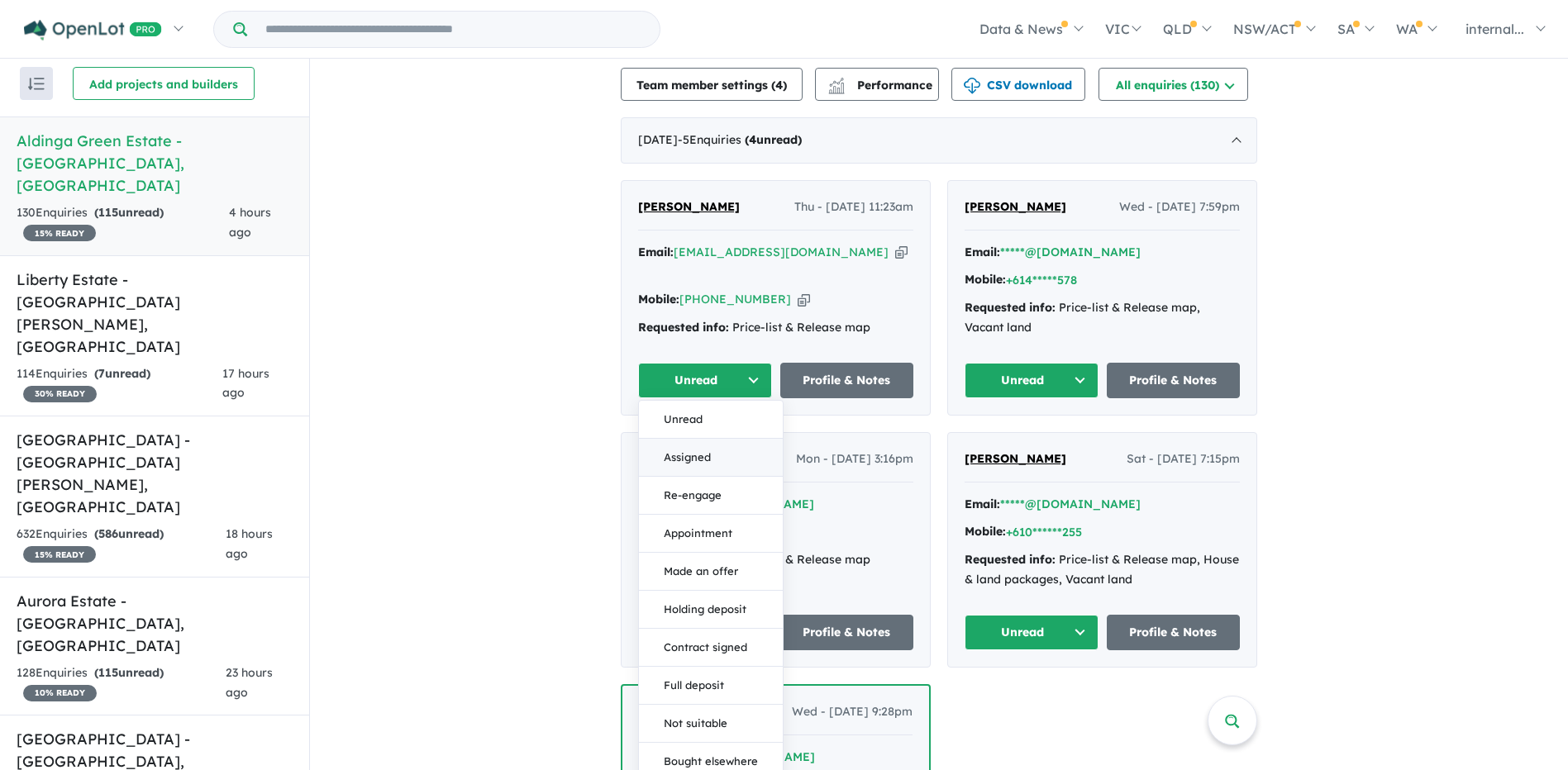
click at [700, 445] on button "Assigned" at bounding box center [710, 457] width 143 height 38
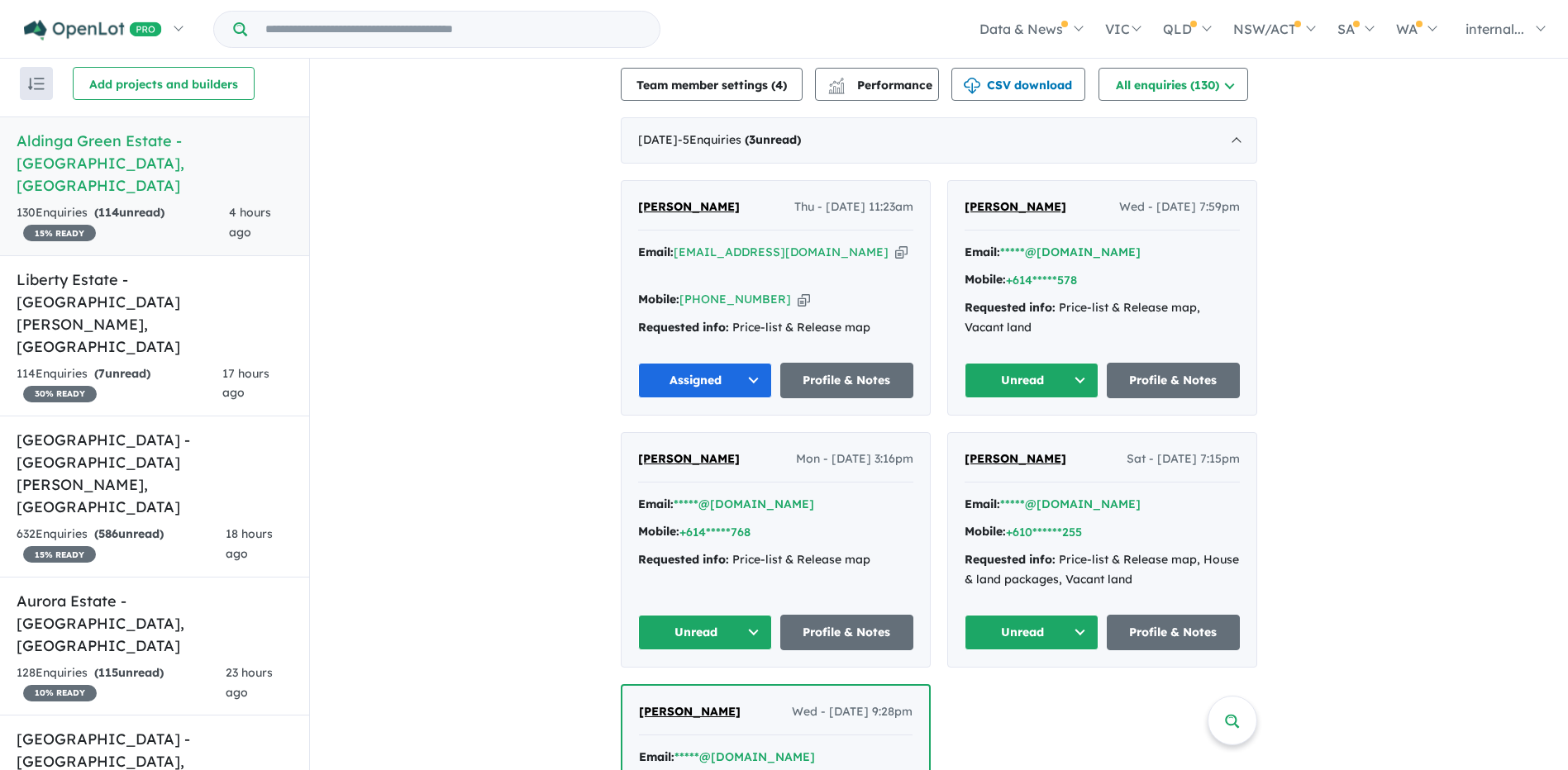
click at [905, 466] on div "Rob Fuzer Mon - 15/09/2025, 3:16pm Email: *****@gmail.com Mobile: +614*****768 …" at bounding box center [775, 550] width 308 height 234
click at [204, 364] on div "114 Enquir ies ( 7 unread) 30 % READY" at bounding box center [120, 384] width 206 height 39
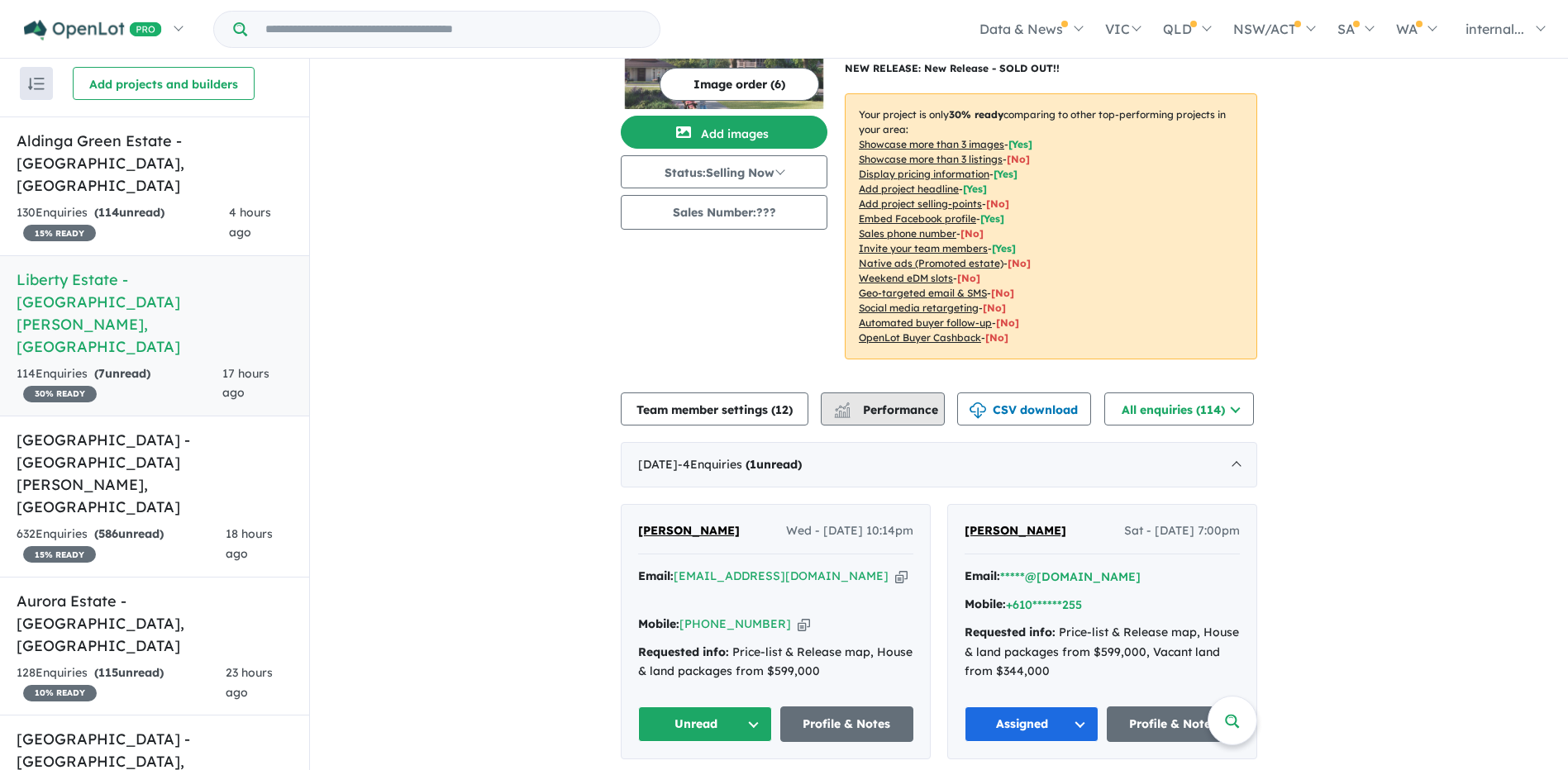
scroll to position [331, 0]
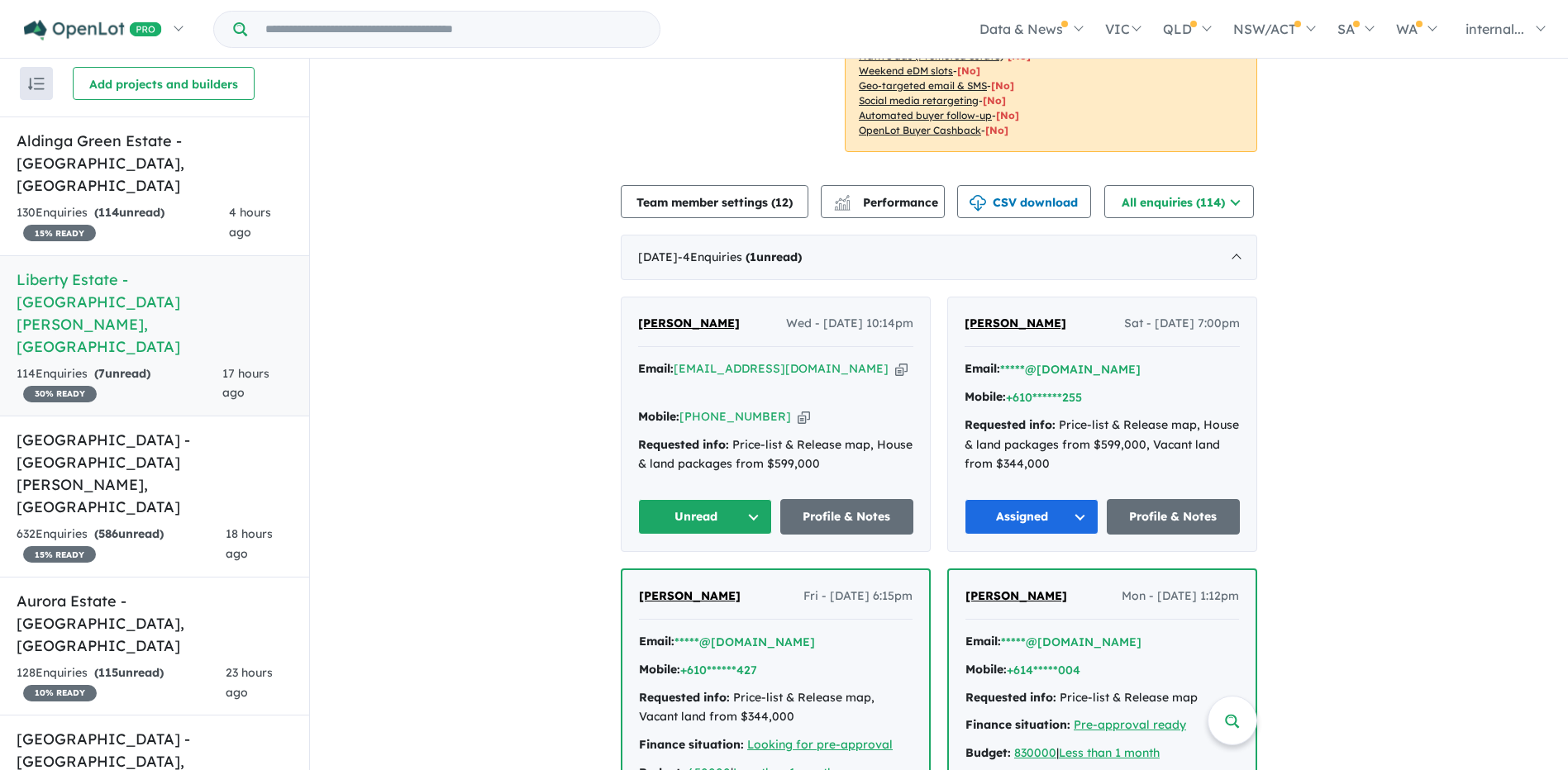
click at [895, 361] on icon "button" at bounding box center [901, 369] width 12 height 18
click at [798, 408] on icon "button" at bounding box center [803, 417] width 12 height 18
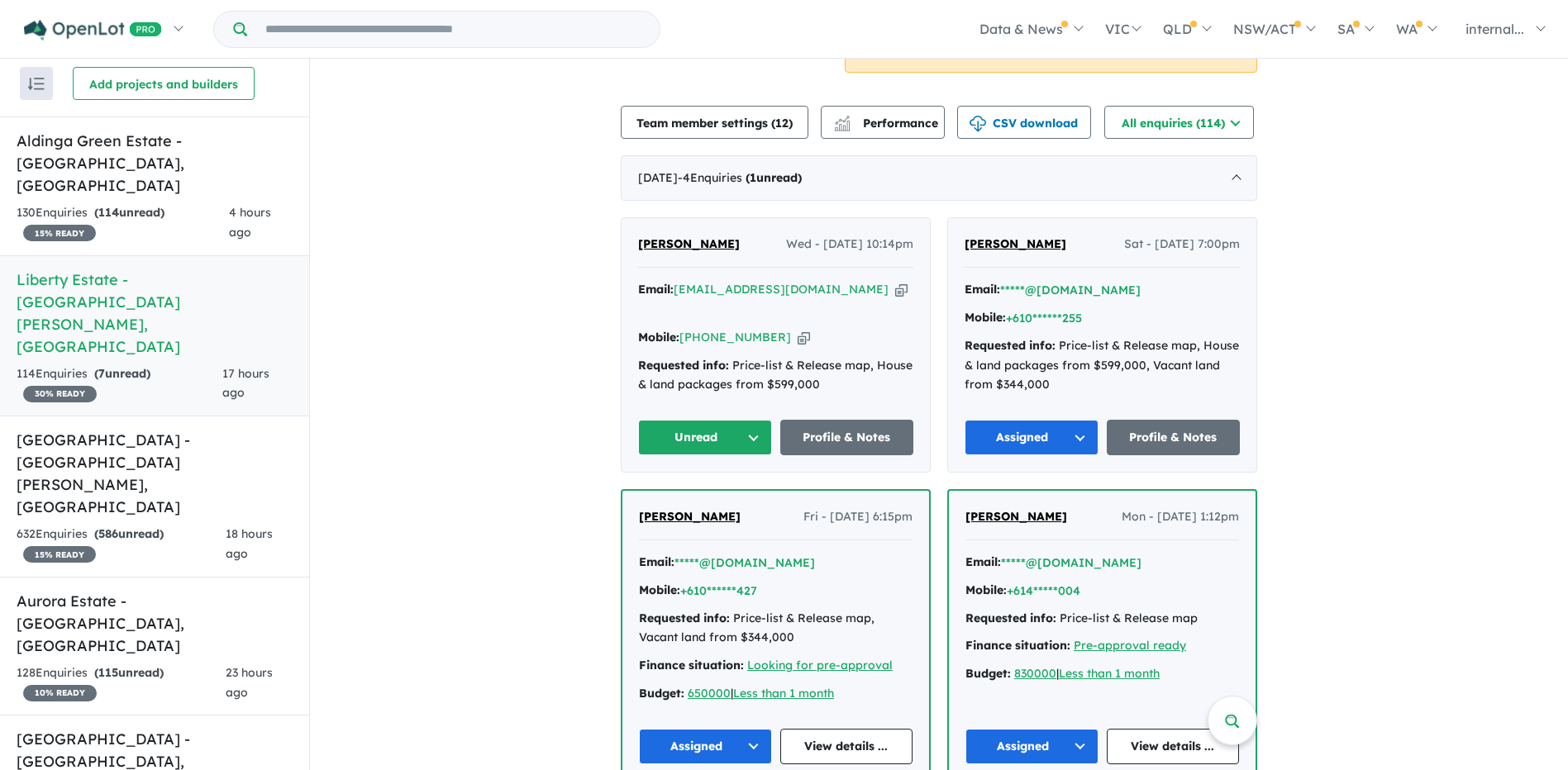
scroll to position [413, 0]
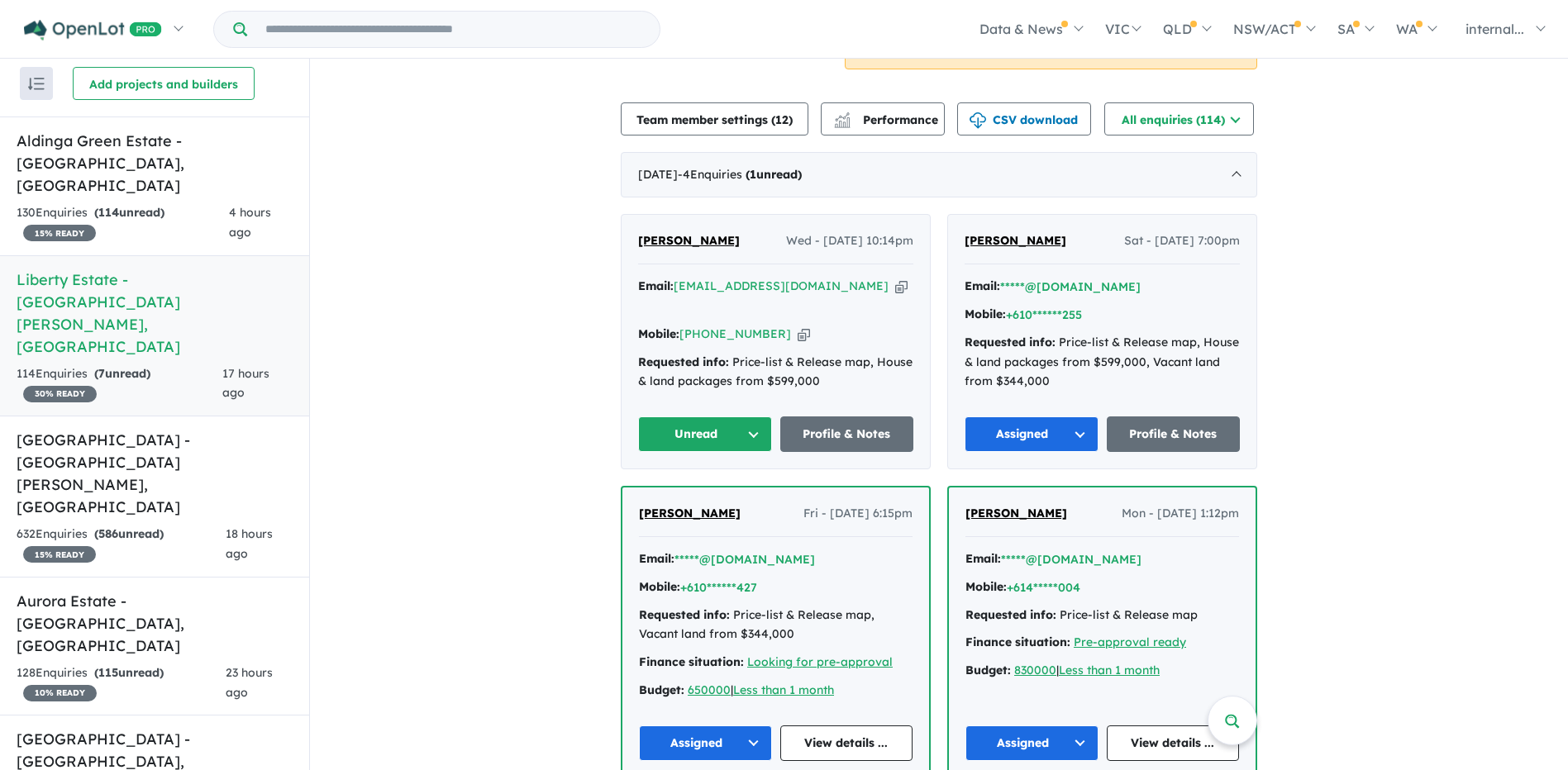
click at [719, 417] on button "Unread" at bounding box center [705, 435] width 134 height 36
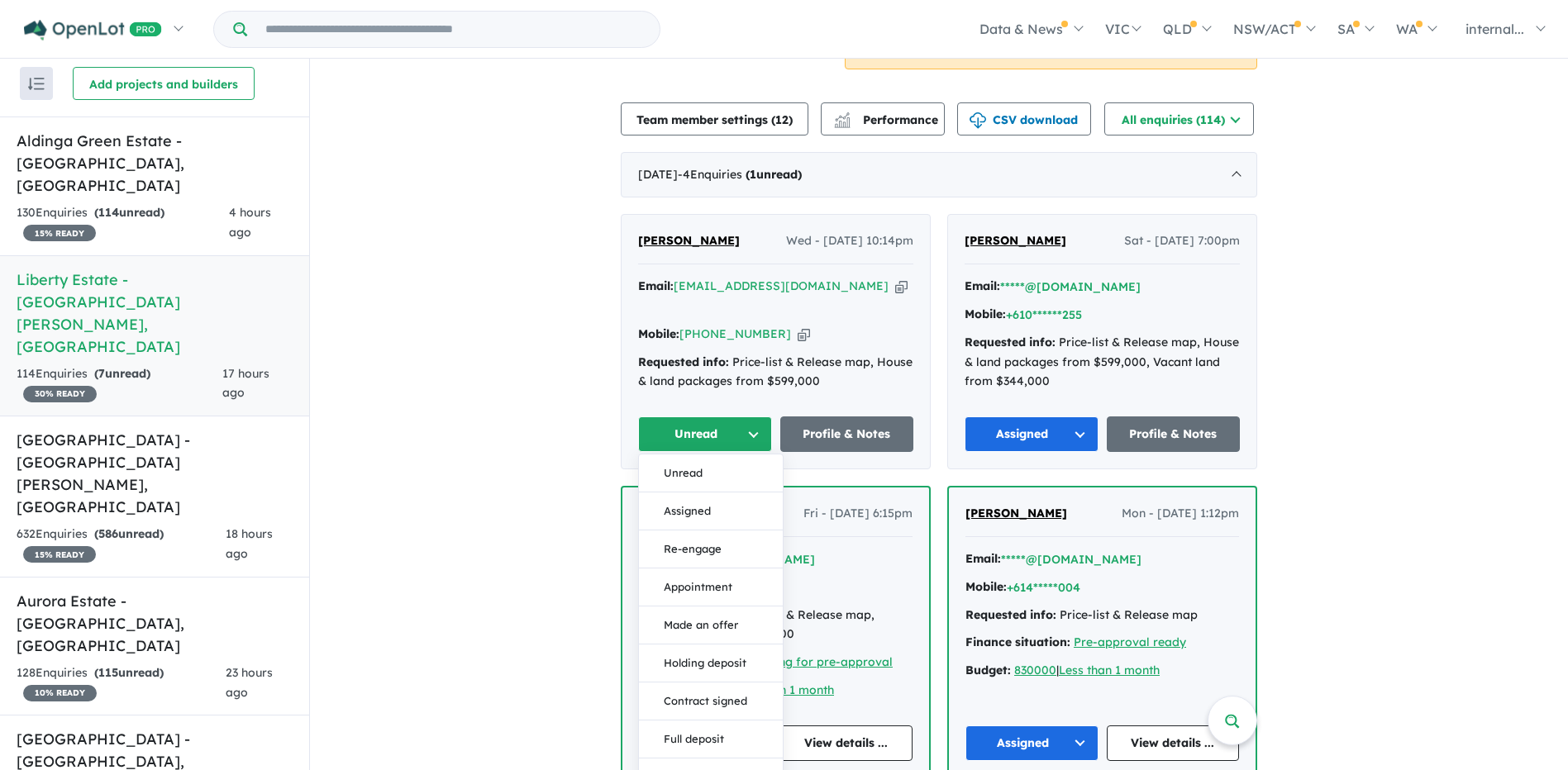
click at [719, 417] on button "Unread" at bounding box center [705, 435] width 134 height 36
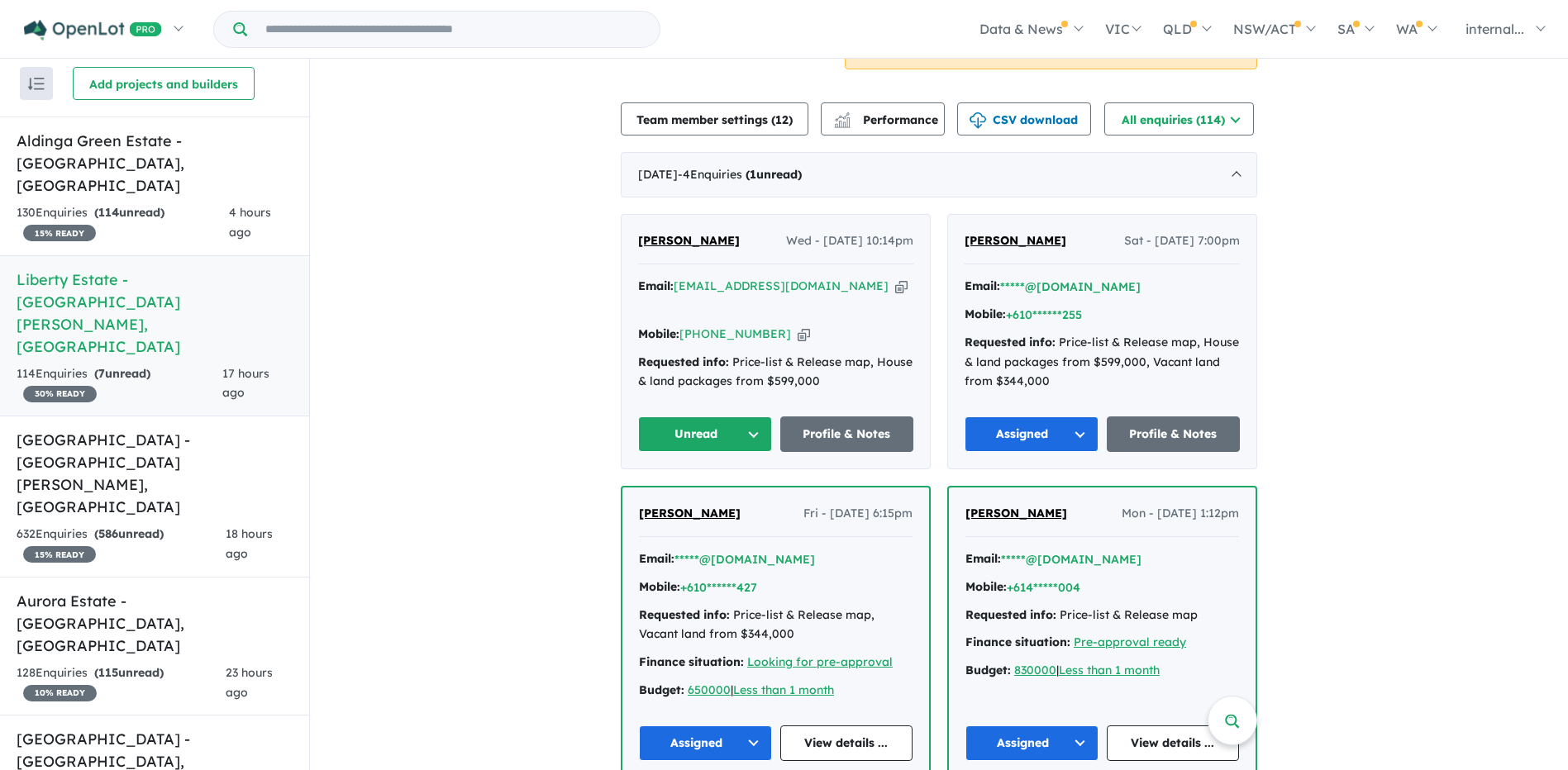
click at [719, 417] on button "Unread" at bounding box center [705, 435] width 134 height 36
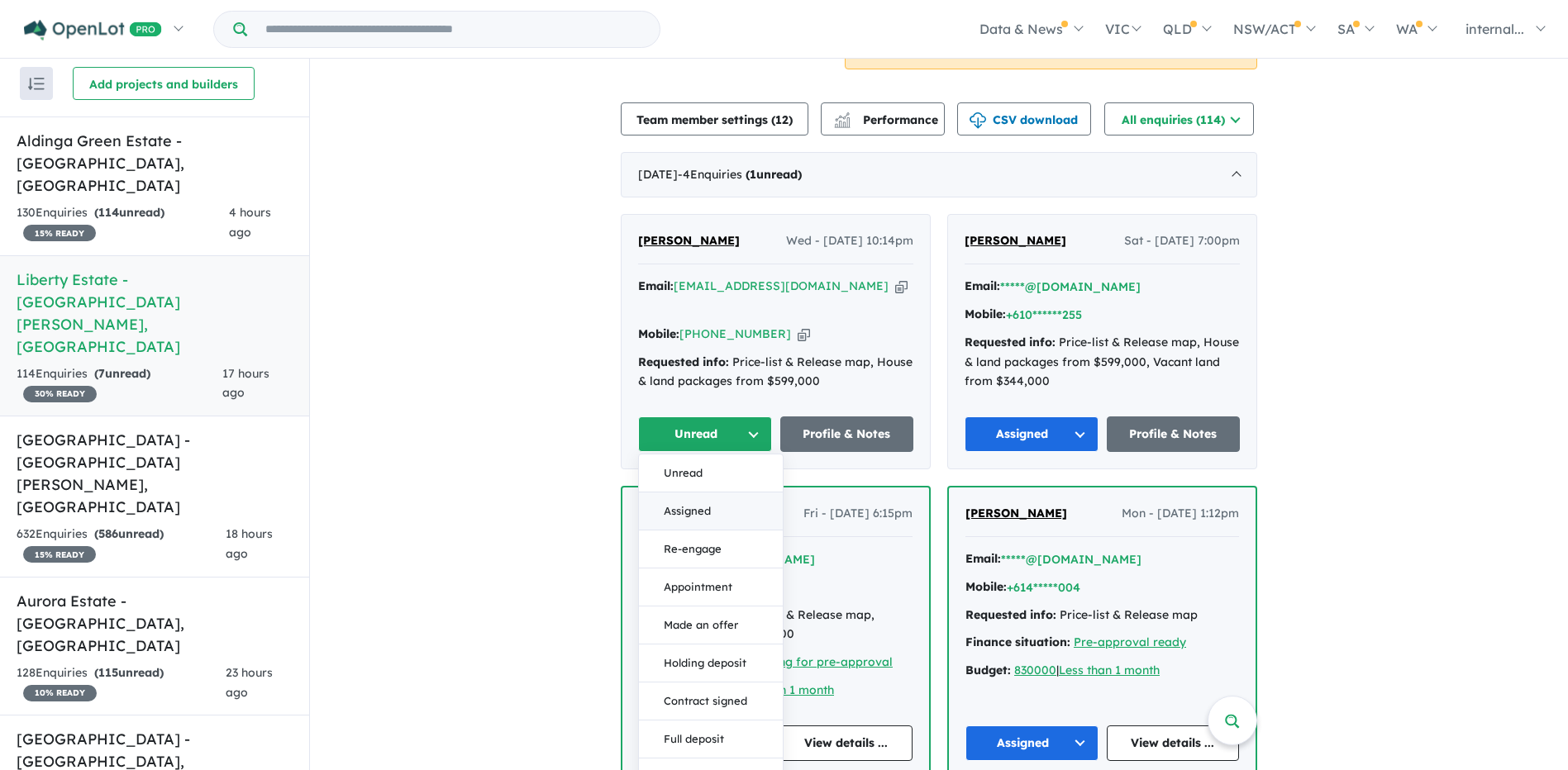
click at [705, 493] on button "Assigned" at bounding box center [710, 511] width 143 height 38
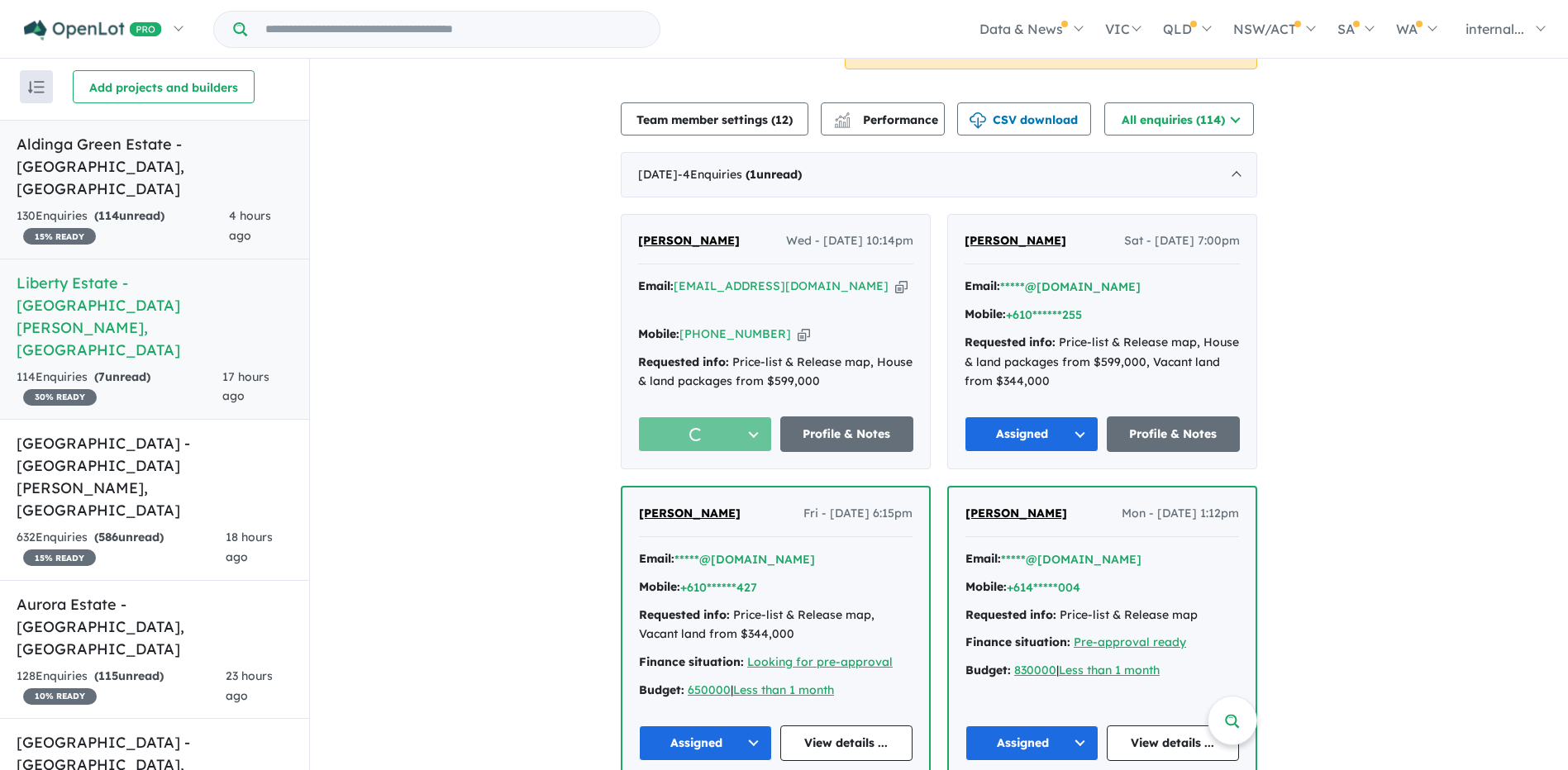
scroll to position [0, 0]
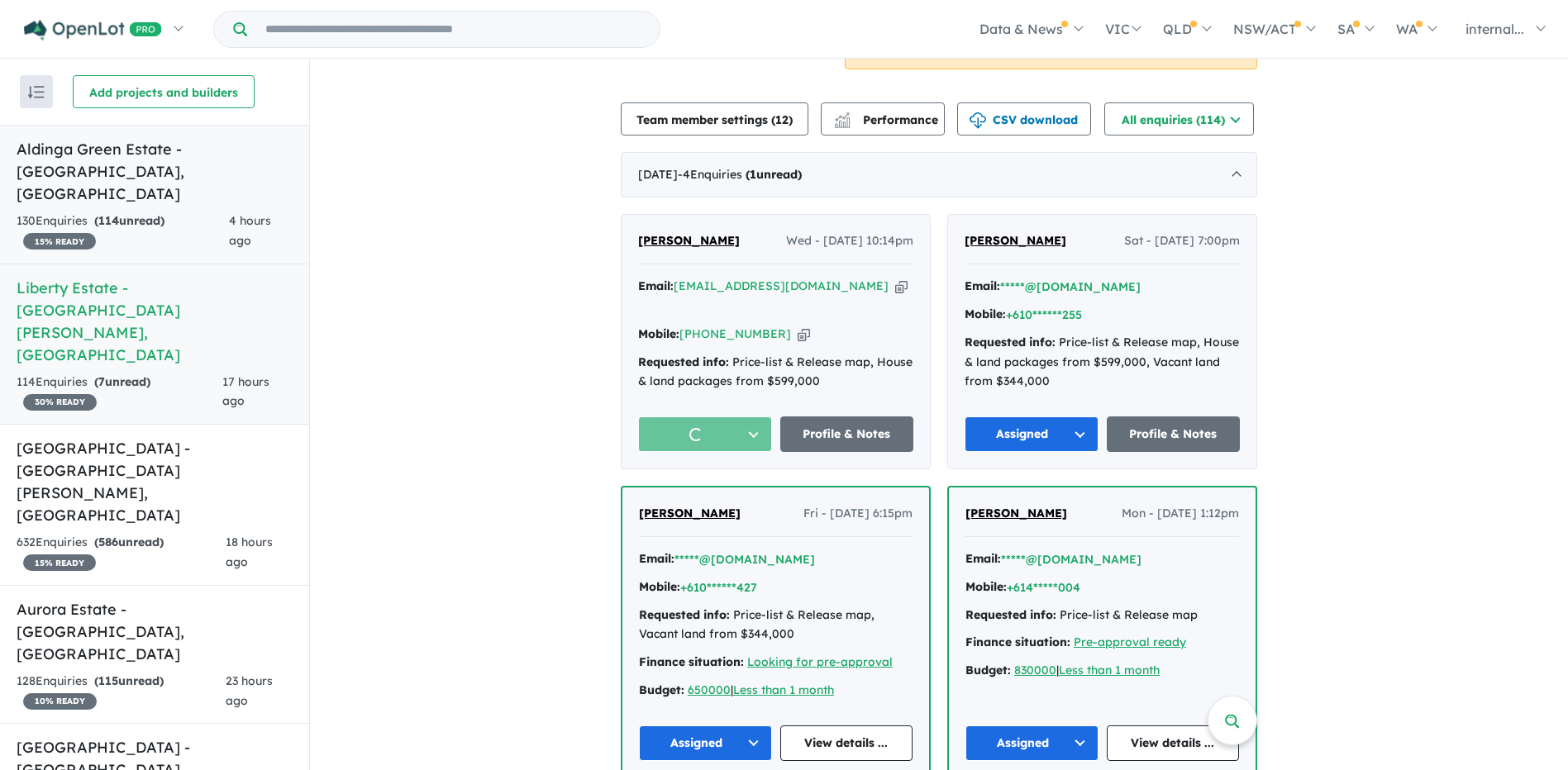
click at [146, 212] on div "130 Enquir ies ( 114 unread) 15 % READY" at bounding box center [123, 231] width 213 height 39
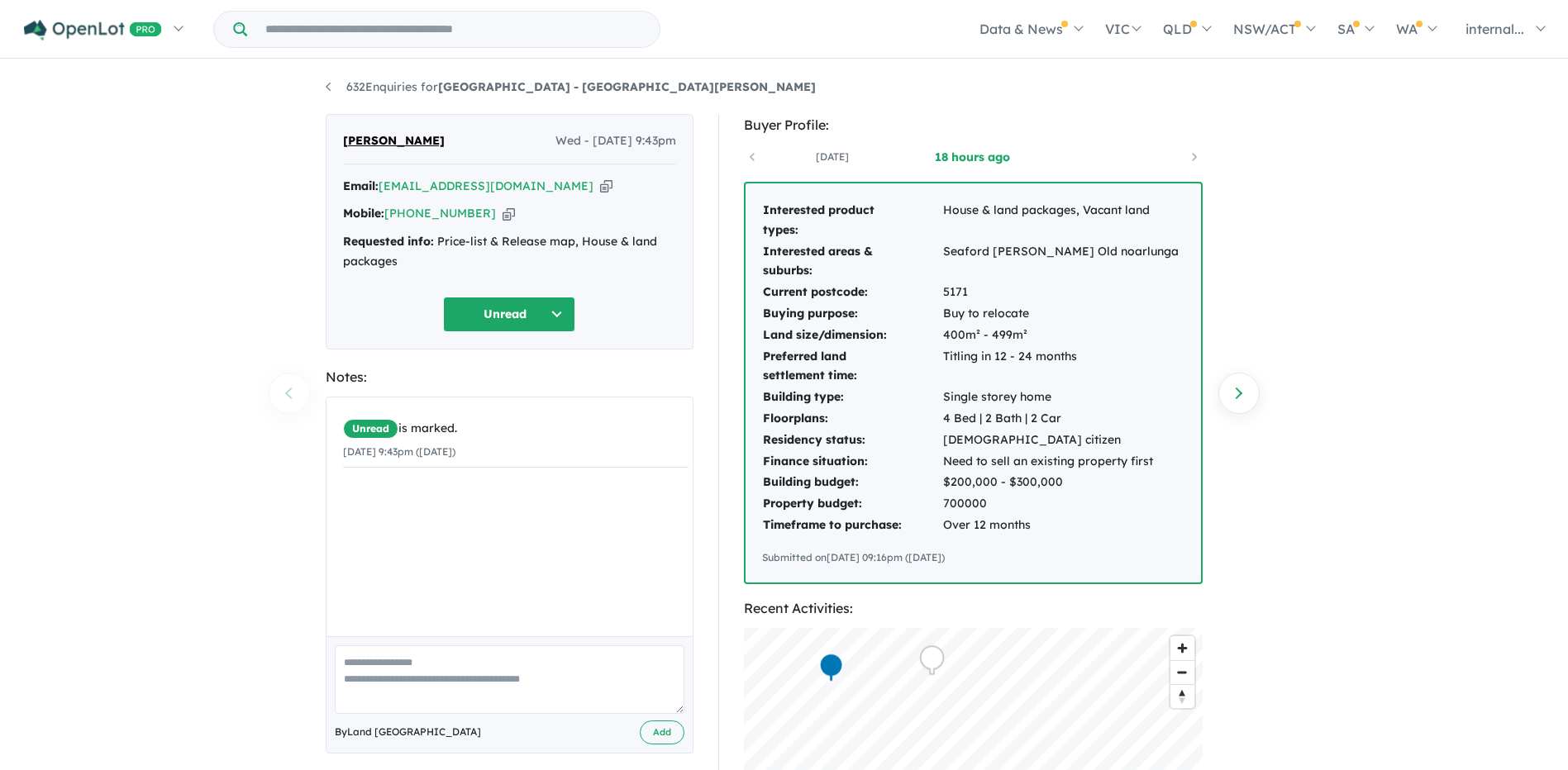
click at [502, 214] on icon "button" at bounding box center [508, 214] width 12 height 18
click at [600, 185] on icon "button" at bounding box center [605, 186] width 12 height 18
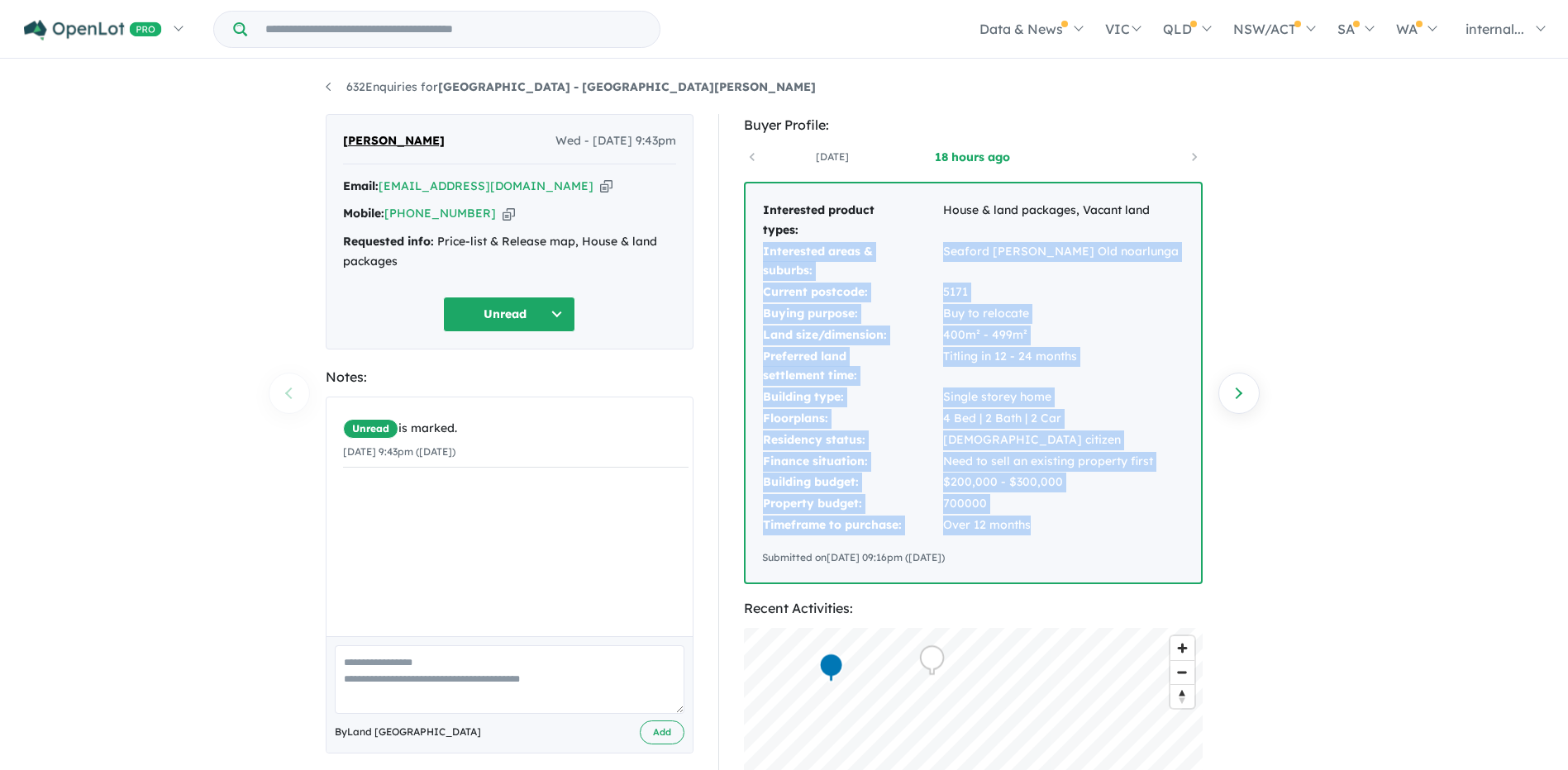
drag, startPoint x: 1038, startPoint y: 522, endPoint x: 762, endPoint y: 260, distance: 380.6
click at [762, 260] on tbody "Interested product types: House & land packages, Vacant land Interested areas &…" at bounding box center [970, 367] width 417 height 336
copy tbody "Interested areas & suburbs: [GEOGRAPHIC_DATA][PERSON_NAME] [GEOGRAPHIC_DATA] Cu…"
click at [917, 333] on td "Land size/dimension:" at bounding box center [852, 335] width 180 height 22
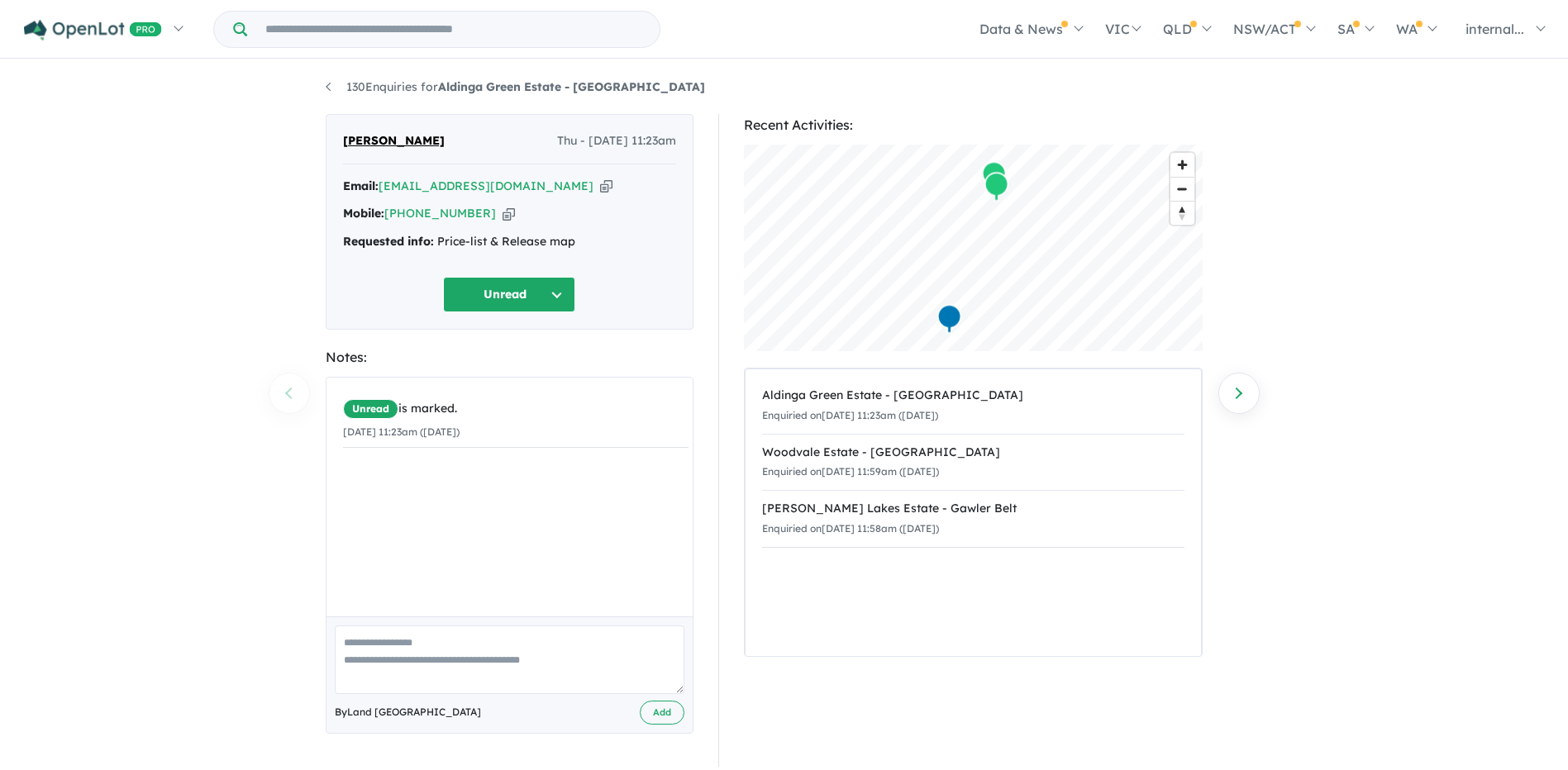
click at [600, 191] on icon "button" at bounding box center [605, 186] width 12 height 18
click at [502, 214] on icon "button" at bounding box center [508, 214] width 12 height 18
click at [518, 298] on button "Unread" at bounding box center [509, 294] width 132 height 36
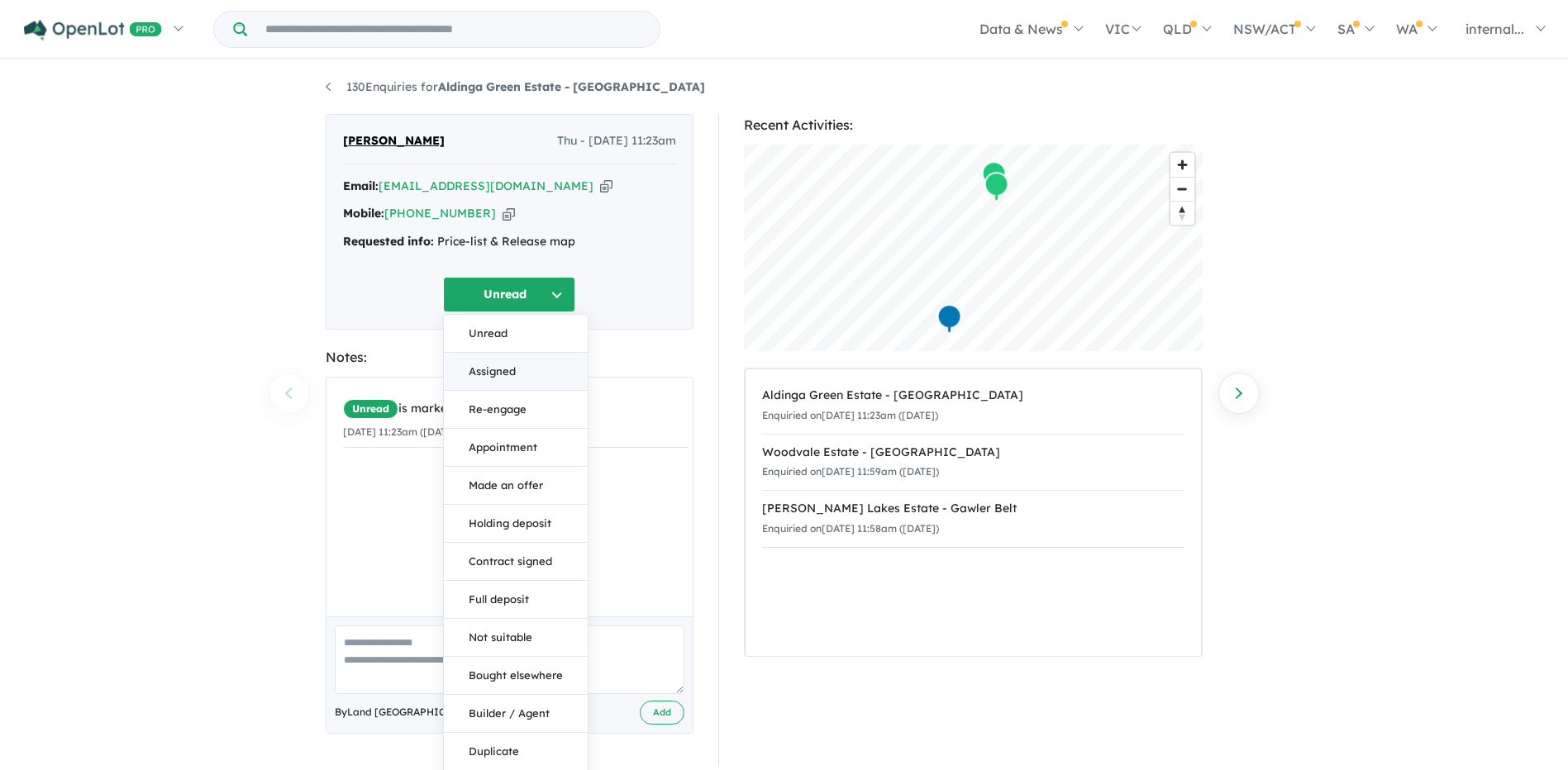
click at [503, 368] on button "Assigned" at bounding box center [515, 372] width 143 height 38
